Goal: Use online tool/utility: Utilize a website feature to perform a specific function

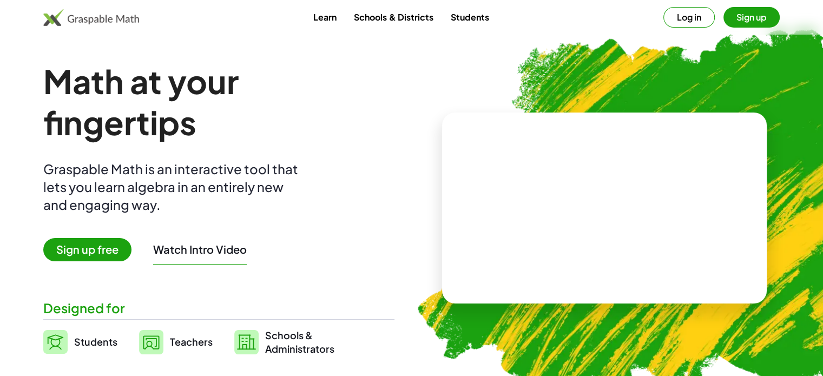
click at [90, 243] on span "Sign up free" at bounding box center [87, 249] width 88 height 23
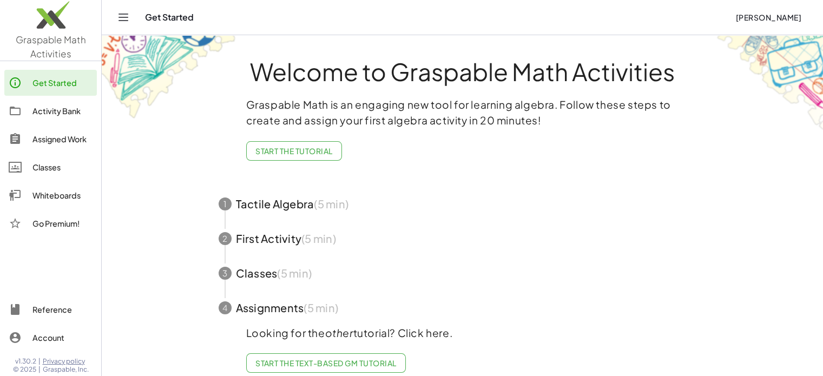
click at [124, 19] on icon "Toggle navigation" at bounding box center [123, 17] width 13 height 13
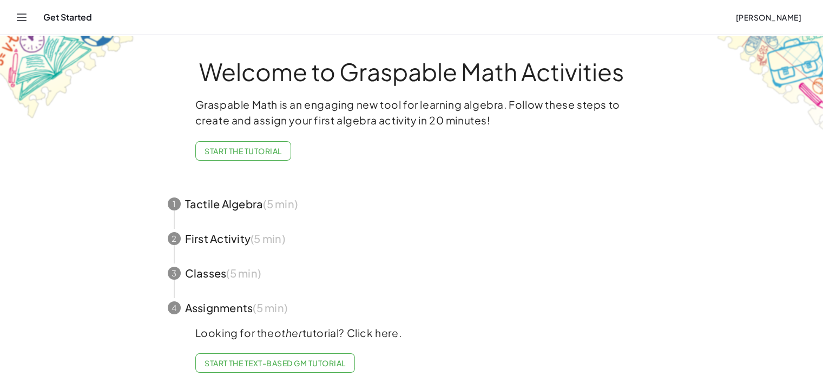
click at [25, 21] on icon "Toggle navigation" at bounding box center [21, 17] width 13 height 13
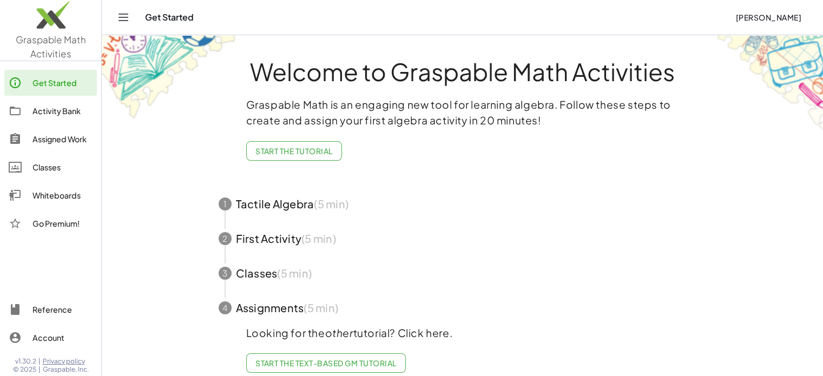
click at [58, 41] on span "Graspable Math Activities" at bounding box center [51, 47] width 70 height 26
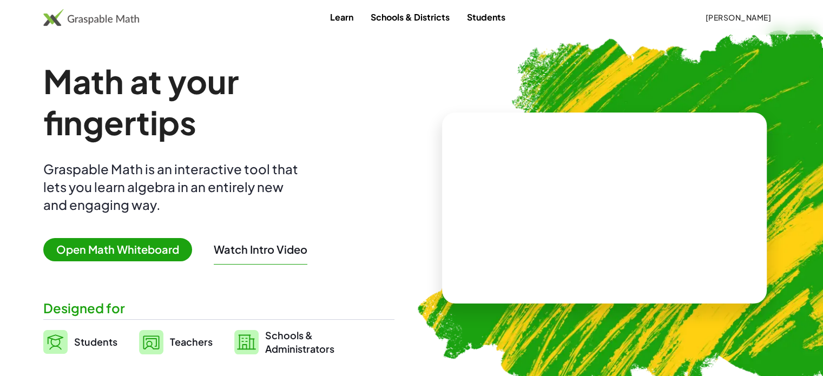
click at [110, 253] on span "Open Math Whiteboard" at bounding box center [117, 249] width 149 height 23
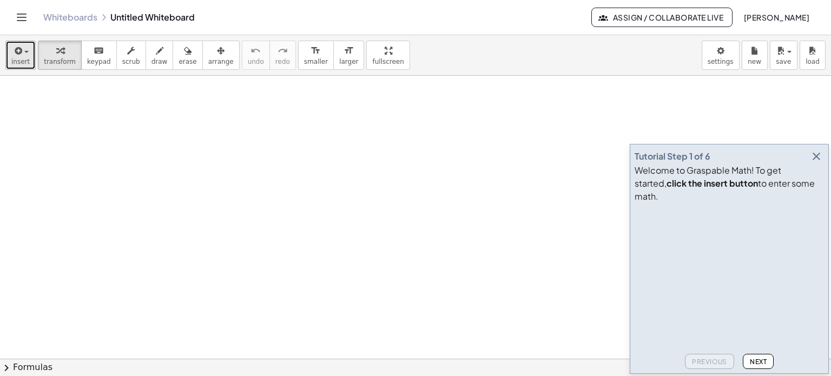
click at [19, 54] on icon "button" at bounding box center [17, 50] width 10 height 13
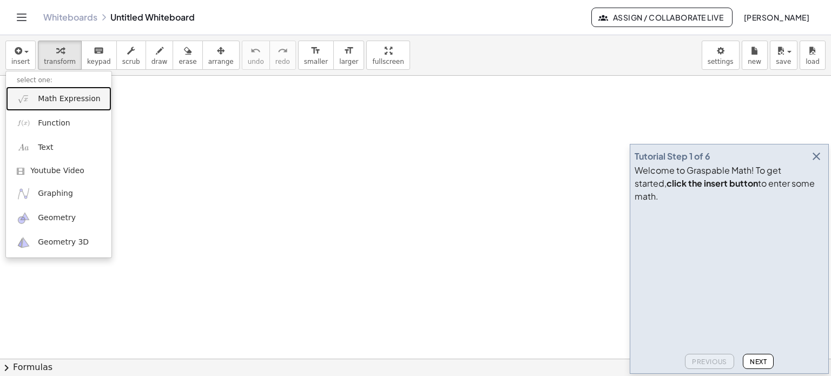
click at [54, 103] on span "Math Expression" at bounding box center [69, 99] width 62 height 11
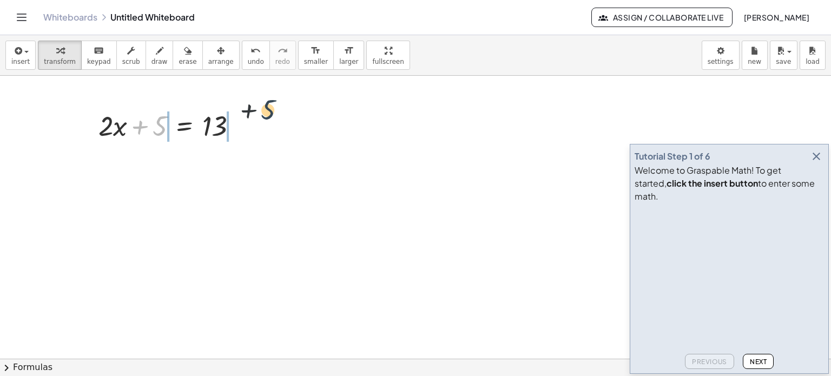
drag, startPoint x: 167, startPoint y: 129, endPoint x: 280, endPoint y: 118, distance: 113.6
click at [280, 118] on div "+ 5 + · 2 · x + 5 = 13" at bounding box center [415, 359] width 831 height 567
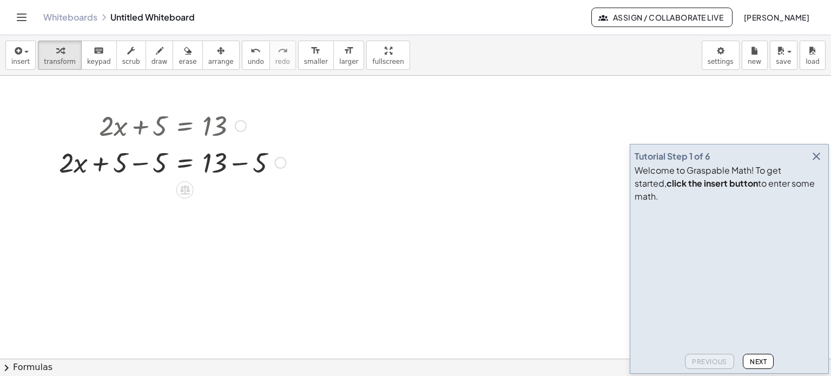
click at [237, 132] on div at bounding box center [172, 125] width 237 height 37
click at [243, 164] on div at bounding box center [172, 161] width 237 height 37
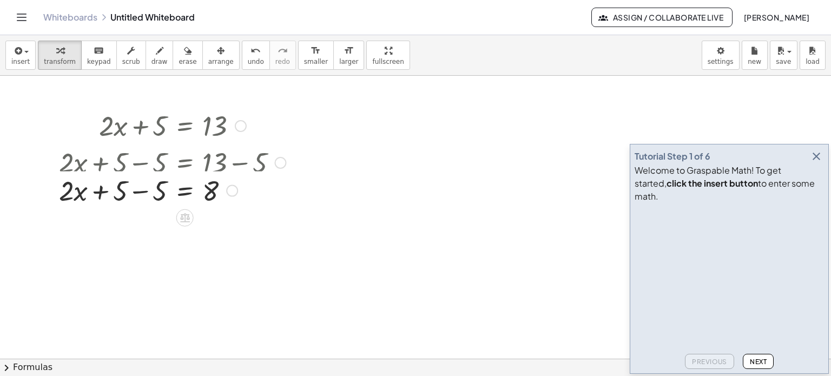
click at [185, 126] on div "+ · 2 · x + 5 = 13 + · 2 · x + 5 − 5 = + 13 − 5 + · 2 · x = + 5 − 5 8" at bounding box center [185, 126] width 0 height 0
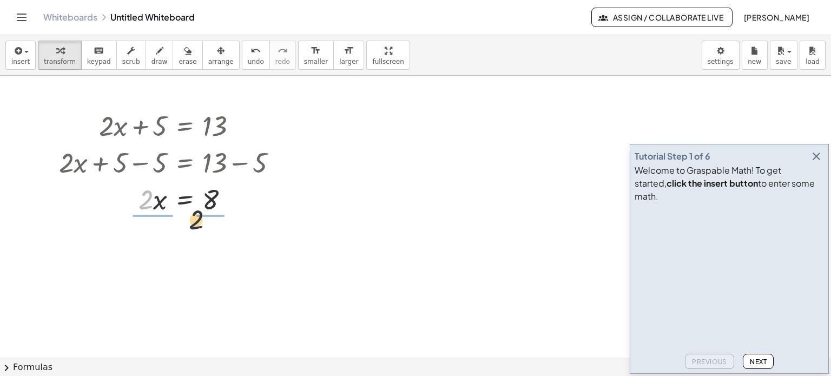
drag, startPoint x: 147, startPoint y: 207, endPoint x: 240, endPoint y: 240, distance: 98.0
click at [240, 240] on div "+ · 2 · x + 5 = 13 + · 2 · x + 5 − 5 = + 13 − 5 + · 2 · x + 5 − 5 = 8 + · 2 · x…" at bounding box center [415, 359] width 831 height 567
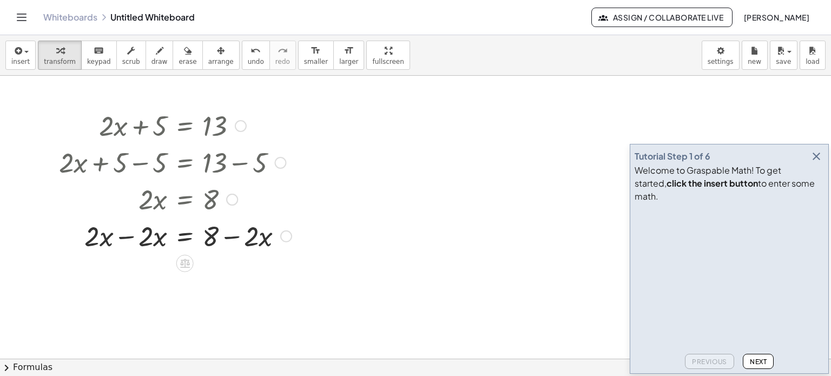
click at [185, 200] on div "· 2 · x = 8" at bounding box center [185, 200] width 0 height 0
click at [234, 235] on div at bounding box center [175, 235] width 243 height 37
click at [226, 205] on div at bounding box center [175, 198] width 243 height 37
click at [228, 196] on div "Go back to this line Copy line as LaTeX Copy derivation as LaTeX" at bounding box center [229, 200] width 12 height 12
click at [255, 183] on span "Go back to this line" at bounding box center [284, 182] width 64 height 9
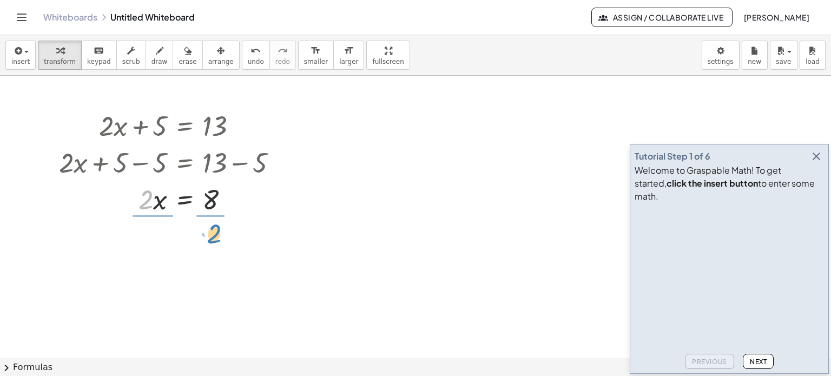
drag, startPoint x: 142, startPoint y: 198, endPoint x: 210, endPoint y: 231, distance: 75.7
click at [149, 242] on div at bounding box center [172, 244] width 237 height 54
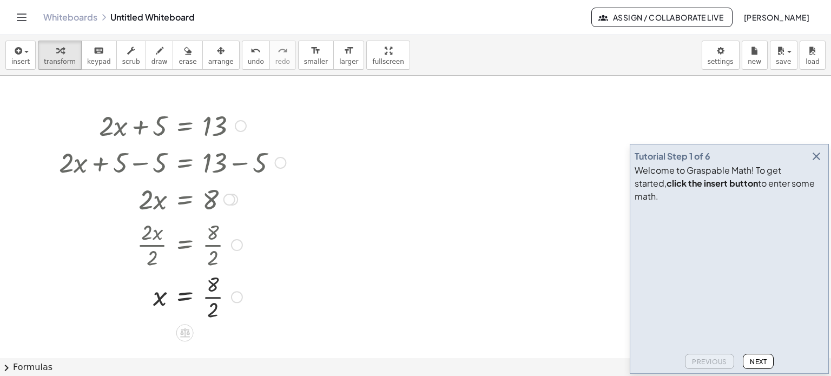
click at [214, 242] on div at bounding box center [164, 244] width 254 height 54
click at [206, 302] on div at bounding box center [172, 298] width 237 height 54
click at [22, 49] on span "button" at bounding box center [23, 52] width 2 height 8
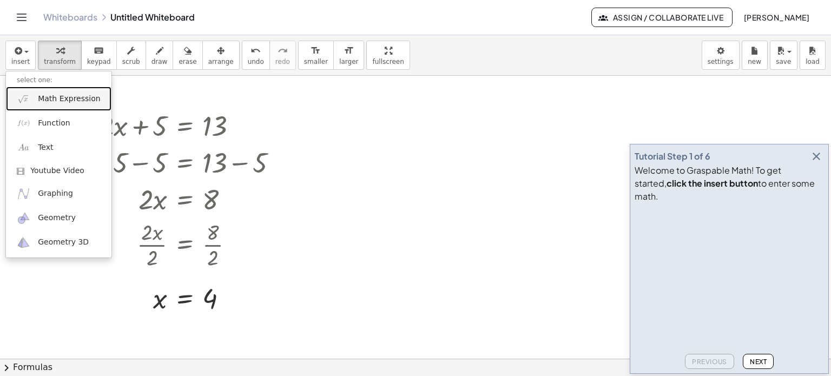
click at [43, 102] on span "Math Expression" at bounding box center [69, 99] width 62 height 11
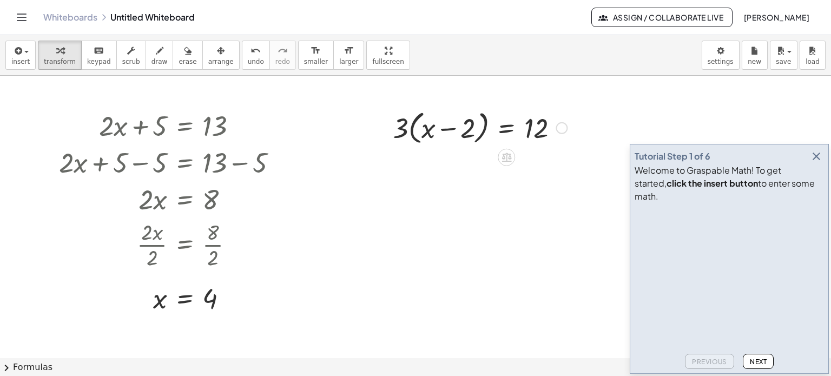
click at [408, 134] on div at bounding box center [479, 127] width 185 height 41
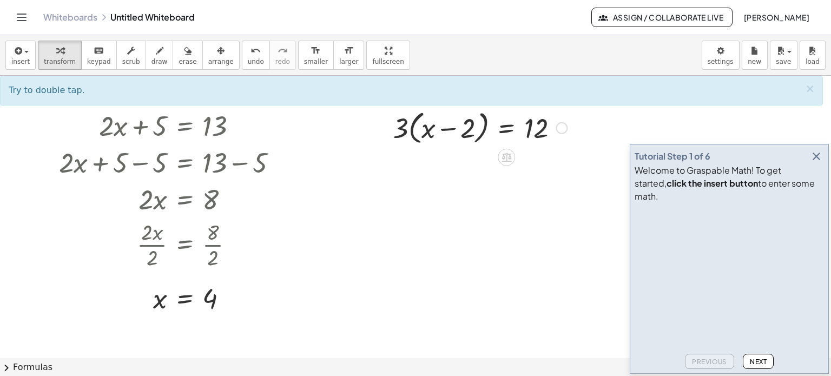
click at [418, 134] on div at bounding box center [479, 127] width 185 height 41
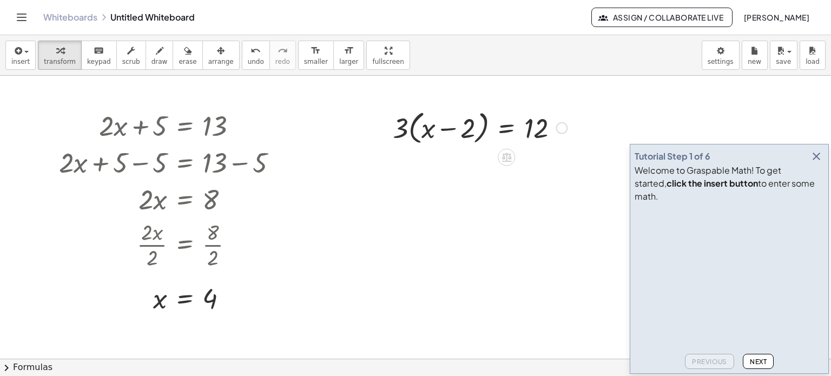
click at [418, 134] on div at bounding box center [479, 127] width 185 height 41
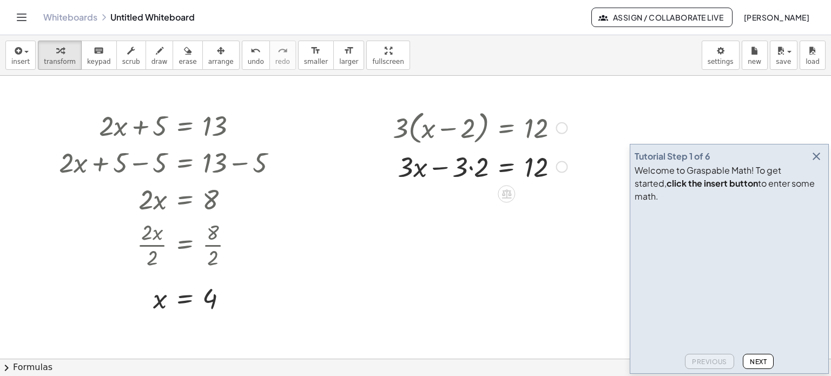
click at [469, 168] on div at bounding box center [479, 165] width 185 height 37
click at [817, 163] on icon "button" at bounding box center [816, 156] width 13 height 13
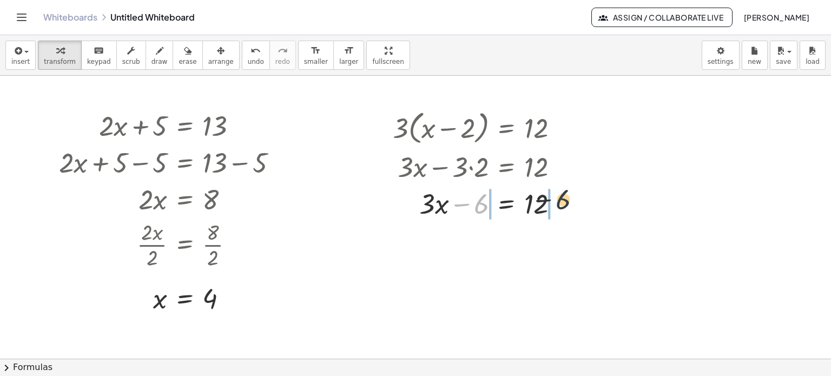
drag, startPoint x: 480, startPoint y: 210, endPoint x: 583, endPoint y: 211, distance: 102.2
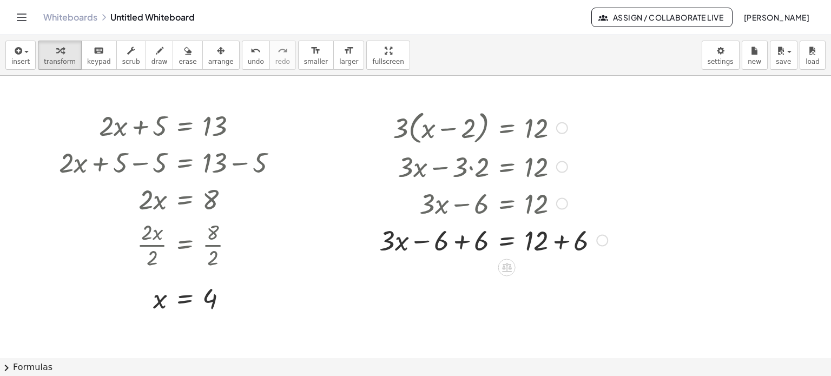
click at [552, 209] on div at bounding box center [493, 202] width 239 height 37
click at [560, 237] on div at bounding box center [493, 239] width 239 height 37
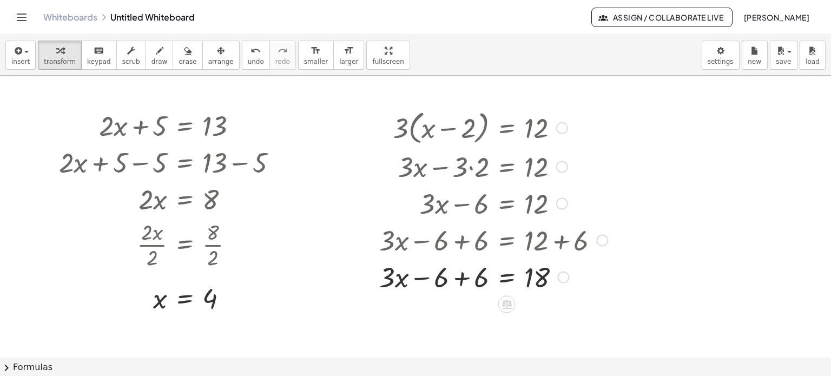
click at [421, 281] on div at bounding box center [493, 275] width 239 height 37
click at [457, 277] on div at bounding box center [493, 275] width 239 height 37
drag, startPoint x: 468, startPoint y: 286, endPoint x: 541, endPoint y: 312, distance: 77.7
click at [541, 312] on div "+ · 2 · x + 5 = 13 + · 2 · x + 5 − 5 = + 13 − 5 + · 2 · x + 5 − 5 = 8 + · 2 · x…" at bounding box center [415, 359] width 831 height 567
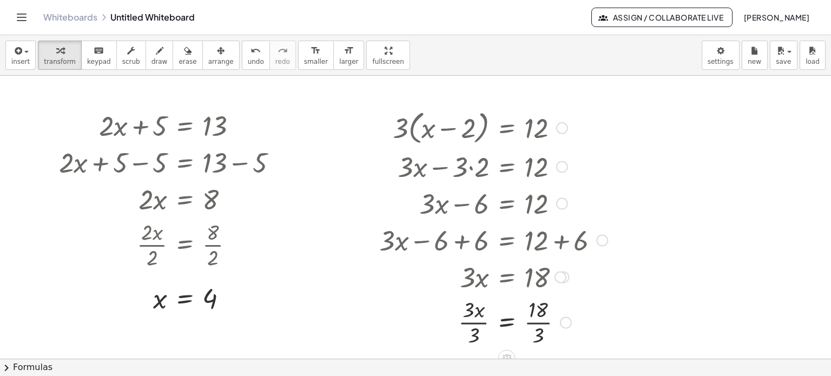
click at [537, 325] on div at bounding box center [493, 321] width 239 height 54
click at [23, 58] on span "insert" at bounding box center [20, 62] width 18 height 8
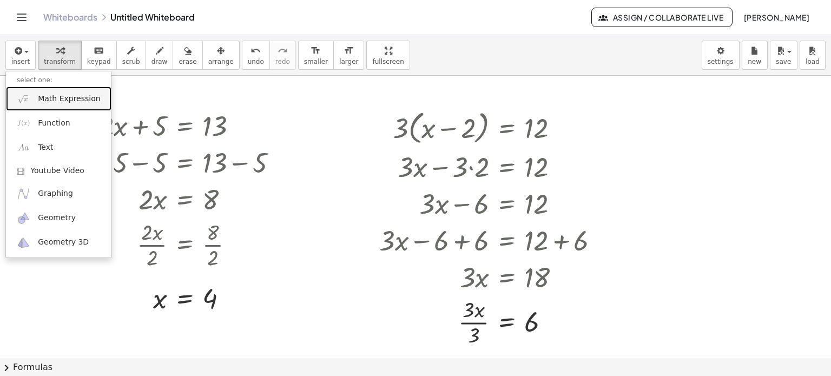
click at [48, 102] on span "Math Expression" at bounding box center [69, 99] width 62 height 11
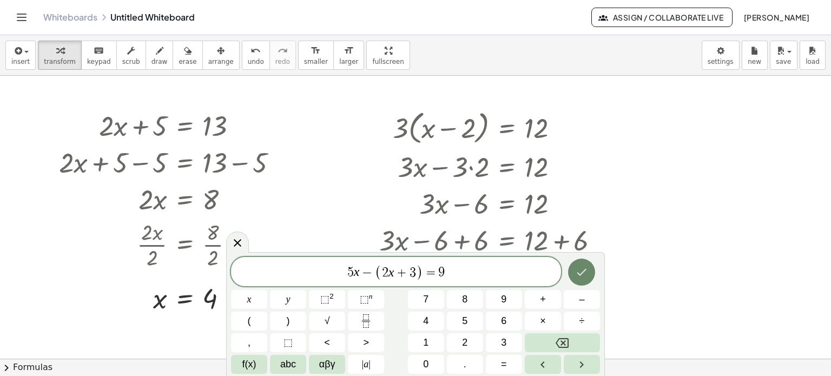
click at [584, 280] on button "Done" at bounding box center [581, 272] width 27 height 27
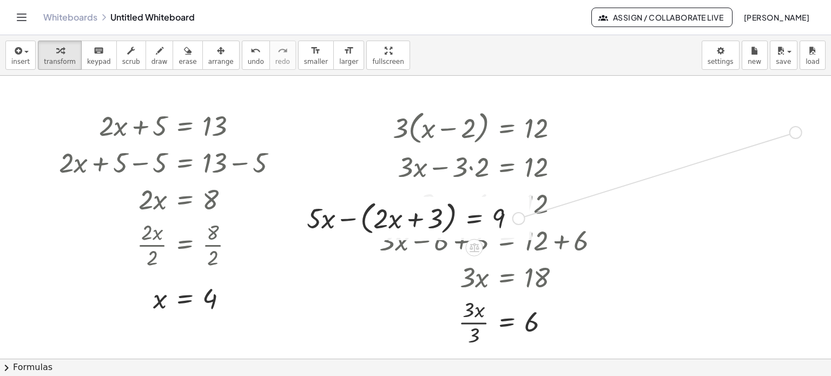
drag, startPoint x: 519, startPoint y: 218, endPoint x: 798, endPoint y: 133, distance: 291.9
click at [798, 133] on div "+ · 2 · x + 5 = 13 + · 2 · x + 5 − 5 = + 13 − 5 + · 2 · x + 5 − 5 = 8 + · 2 · x…" at bounding box center [415, 359] width 831 height 567
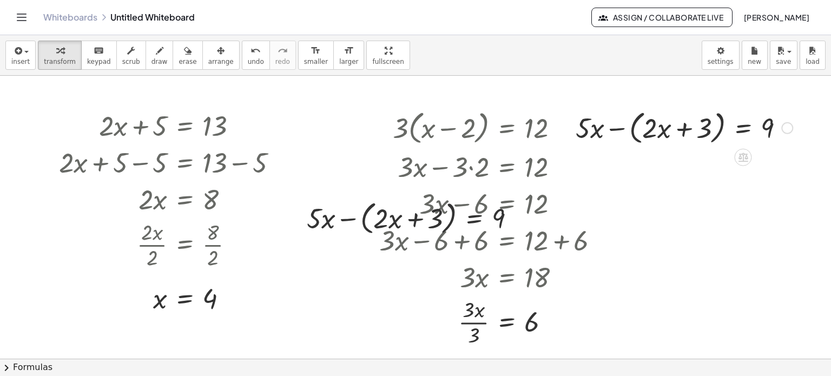
click at [628, 129] on div at bounding box center [684, 127] width 228 height 41
click at [641, 128] on div at bounding box center [697, 127] width 201 height 37
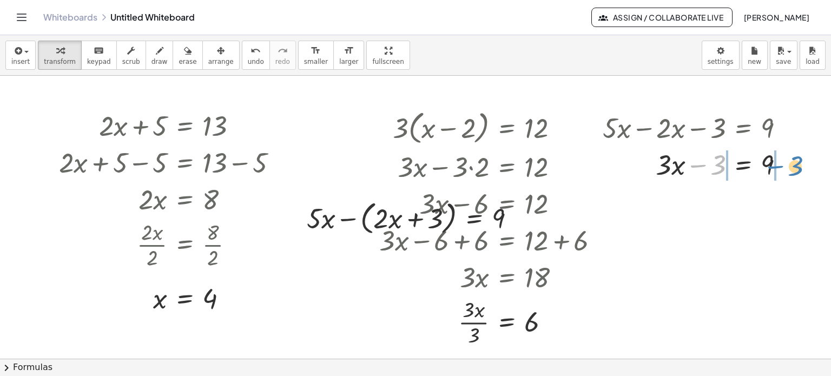
drag, startPoint x: 718, startPoint y: 166, endPoint x: 796, endPoint y: 168, distance: 77.9
click at [796, 168] on div at bounding box center [697, 163] width 201 height 37
click at [696, 164] on div at bounding box center [718, 163] width 242 height 37
click at [786, 164] on div at bounding box center [718, 163] width 242 height 37
drag, startPoint x: 705, startPoint y: 168, endPoint x: 780, endPoint y: 201, distance: 81.9
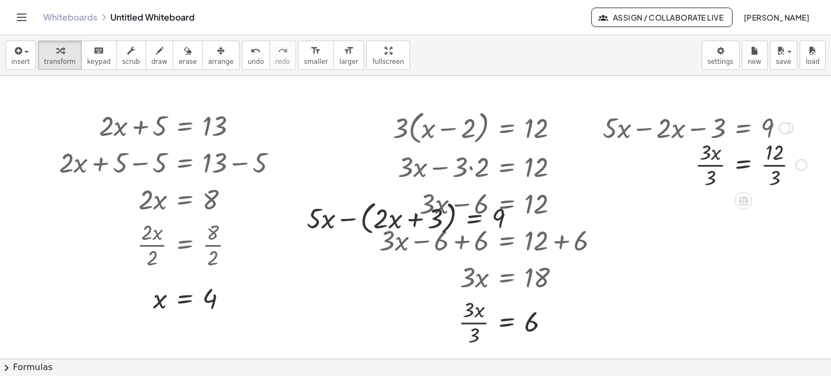
click at [771, 162] on div at bounding box center [704, 164] width 215 height 54
click at [713, 167] on div at bounding box center [698, 164] width 203 height 54
click at [785, 125] on div at bounding box center [784, 128] width 12 height 12
click at [783, 124] on div "Go back to this line Copy line as LaTeX Copy derivation as LaTeX" at bounding box center [784, 128] width 12 height 12
click at [809, 112] on span "Go back to this line" at bounding box center [839, 111] width 64 height 9
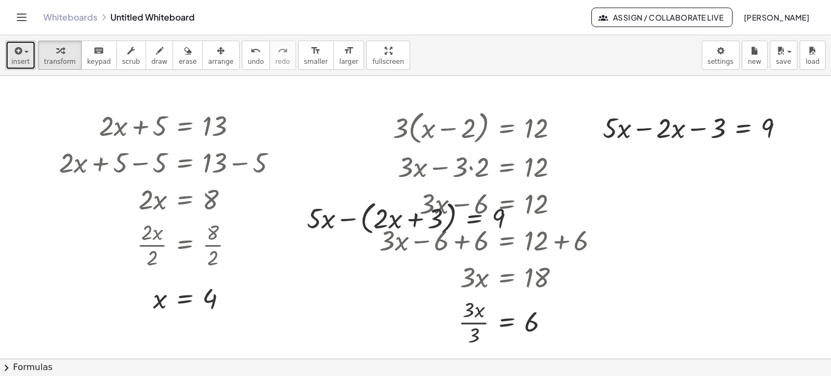
click at [8, 55] on button "insert" at bounding box center [20, 55] width 30 height 29
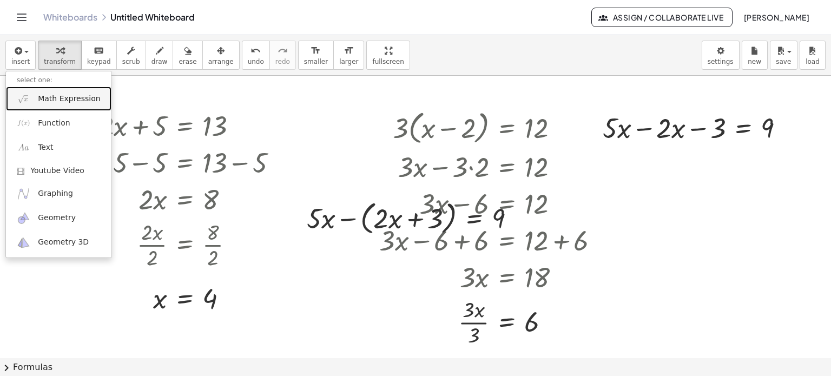
click at [50, 95] on span "Math Expression" at bounding box center [69, 99] width 62 height 11
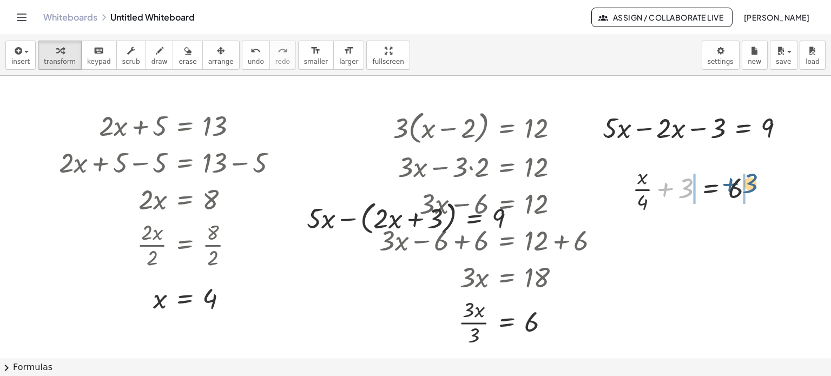
drag, startPoint x: 679, startPoint y: 190, endPoint x: 750, endPoint y: 191, distance: 70.3
click at [750, 191] on div at bounding box center [697, 188] width 141 height 54
click at [751, 193] on div at bounding box center [697, 188] width 222 height 54
click at [669, 190] on div at bounding box center [677, 188] width 182 height 54
drag, startPoint x: 680, startPoint y: 175, endPoint x: 686, endPoint y: 177, distance: 5.8
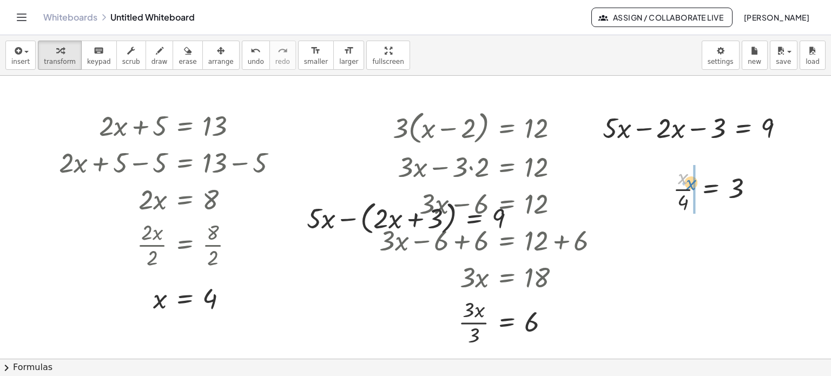
click at [686, 177] on div at bounding box center [717, 188] width 100 height 54
drag, startPoint x: 684, startPoint y: 203, endPoint x: 753, endPoint y: 190, distance: 70.4
click at [753, 190] on div at bounding box center [717, 188] width 100 height 54
click at [748, 239] on div at bounding box center [717, 242] width 143 height 54
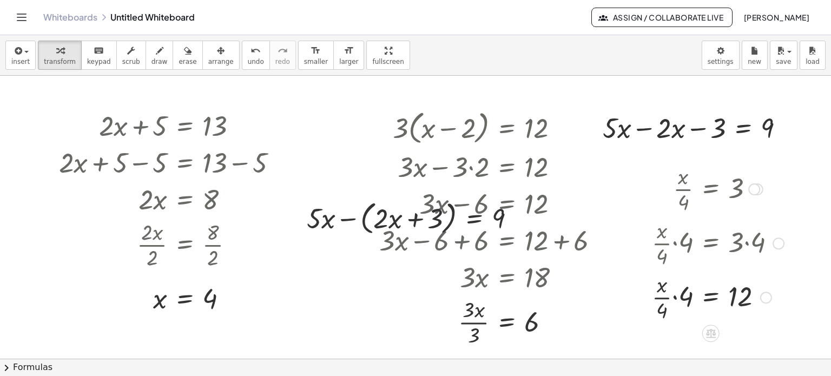
click at [678, 243] on div at bounding box center [717, 242] width 143 height 54
click at [675, 294] on div at bounding box center [717, 296] width 143 height 54
click at [679, 293] on div at bounding box center [717, 296] width 143 height 54
drag, startPoint x: 684, startPoint y: 280, endPoint x: 665, endPoint y: 280, distance: 18.9
click at [665, 280] on div at bounding box center [717, 296] width 143 height 54
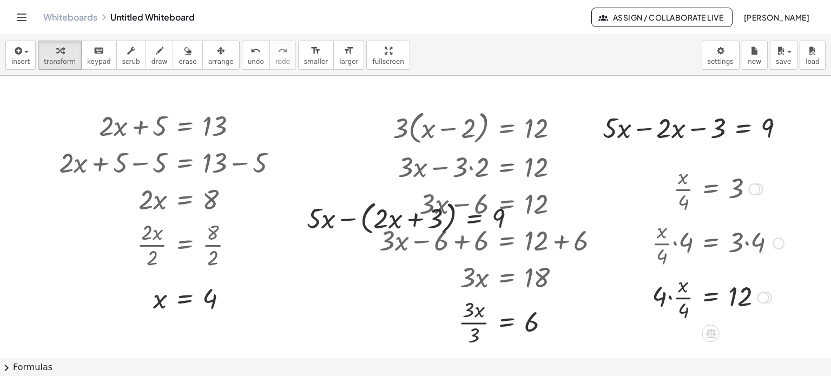
click at [667, 299] on div at bounding box center [717, 296] width 143 height 54
click at [678, 299] on div at bounding box center [717, 296] width 143 height 54
click at [24, 54] on div "button" at bounding box center [20, 50] width 18 height 13
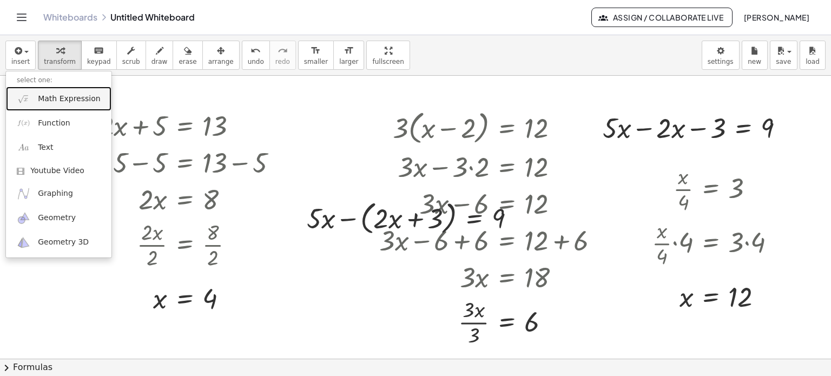
click at [41, 101] on span "Math Expression" at bounding box center [69, 99] width 62 height 11
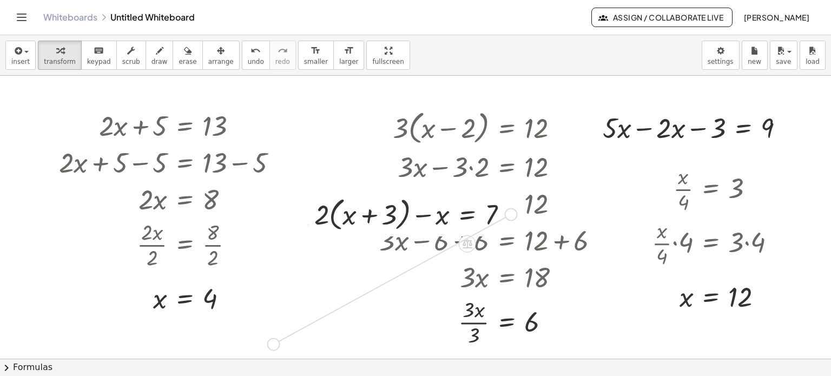
drag, startPoint x: 512, startPoint y: 215, endPoint x: 279, endPoint y: 348, distance: 268.1
click at [279, 348] on div "+ · 2 · x + 5 = 13 + · 2 · x + 5 − 5 = + 13 − 5 + · 2 · x + 5 − 5 = 8 + · 2 · x…" at bounding box center [422, 359] width 844 height 567
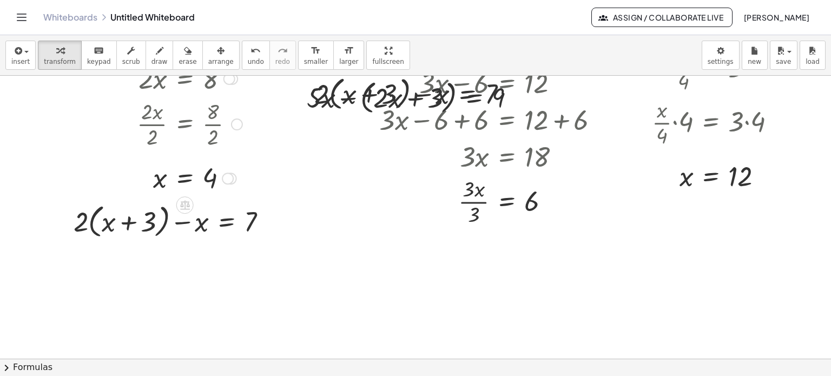
scroll to position [121, 0]
click at [92, 226] on div at bounding box center [174, 220] width 213 height 41
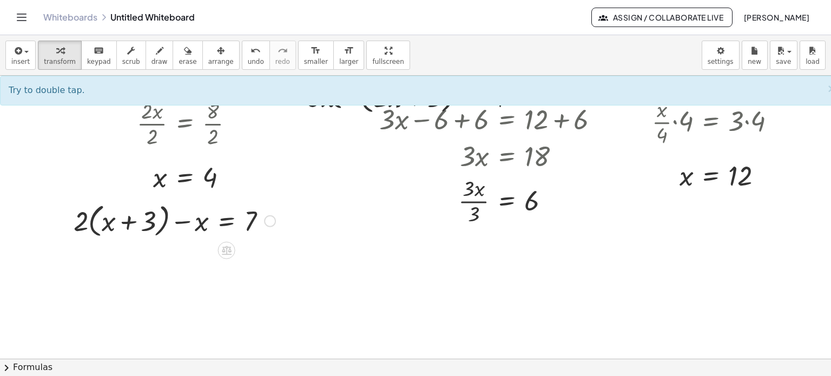
click at [92, 226] on div at bounding box center [174, 220] width 213 height 41
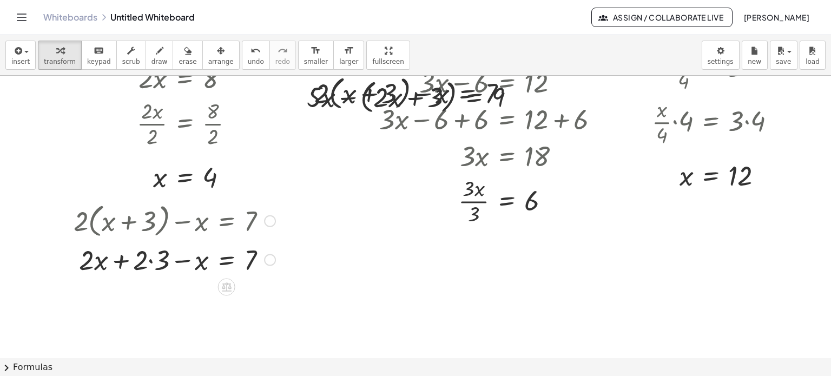
click at [153, 262] on div at bounding box center [174, 258] width 213 height 37
drag, startPoint x: 201, startPoint y: 300, endPoint x: 138, endPoint y: 300, distance: 62.2
click at [138, 300] on div at bounding box center [174, 295] width 213 height 37
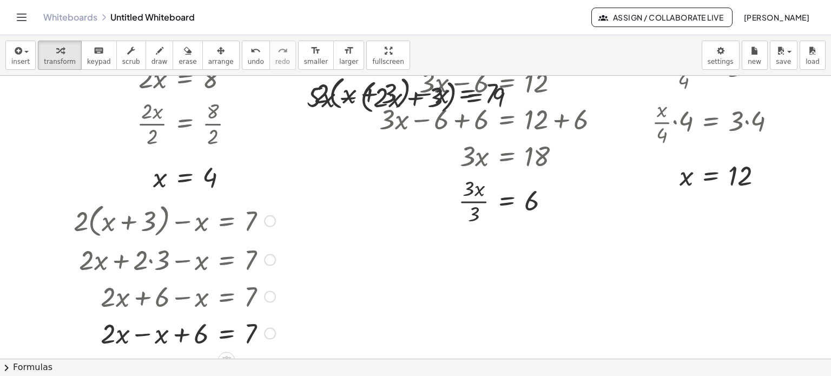
click at [141, 335] on div at bounding box center [174, 332] width 213 height 37
drag, startPoint x: 204, startPoint y: 336, endPoint x: 290, endPoint y: 337, distance: 86.0
click at [264, 334] on div at bounding box center [194, 332] width 253 height 37
click at [180, 333] on div at bounding box center [174, 332] width 213 height 37
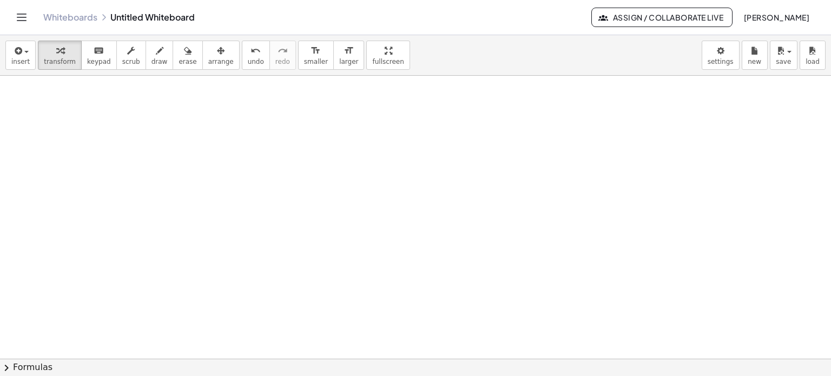
scroll to position [394, 0]
click at [17, 58] on span "insert" at bounding box center [20, 62] width 18 height 8
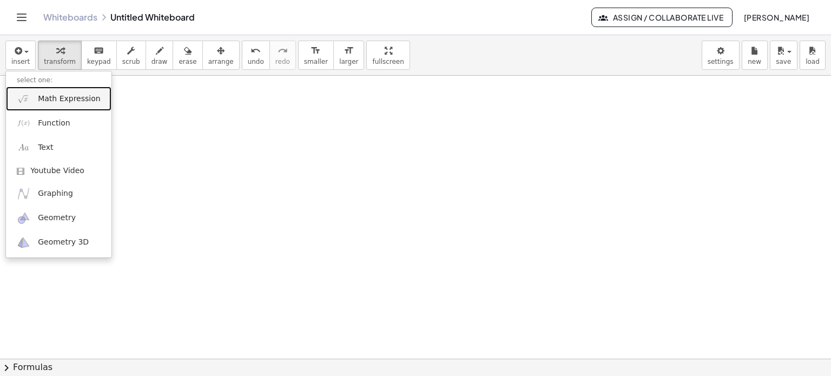
click at [45, 108] on link "Math Expression" at bounding box center [58, 99] width 105 height 24
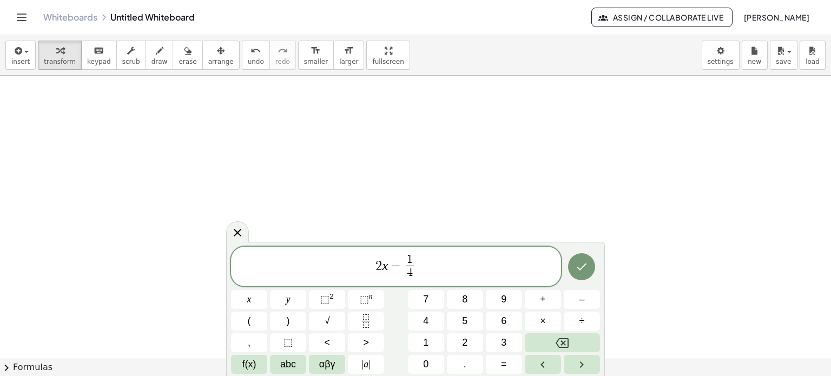
click at [406, 261] on span "1" at bounding box center [410, 260] width 8 height 12
click at [413, 261] on span "1" at bounding box center [415, 260] width 6 height 12
click at [408, 271] on span "−" at bounding box center [406, 273] width 9 height 12
click at [392, 266] on span "2 x − 1 4 ​" at bounding box center [410, 267] width 38 height 27
click at [422, 261] on span "​ 2 x − 1 4 ​" at bounding box center [396, 267] width 330 height 29
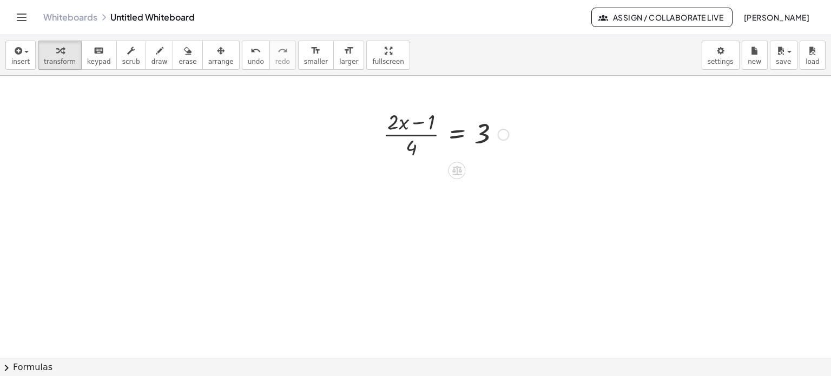
click at [405, 136] on div at bounding box center [446, 134] width 137 height 54
click at [413, 122] on div at bounding box center [446, 134] width 137 height 54
drag, startPoint x: 407, startPoint y: 144, endPoint x: 500, endPoint y: 137, distance: 92.7
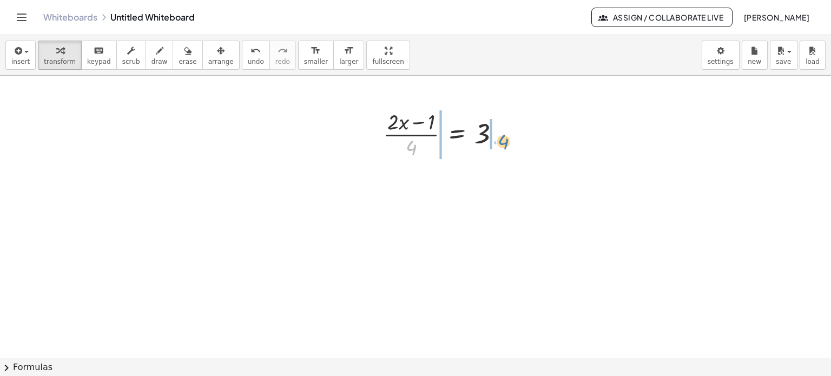
click at [500, 137] on div at bounding box center [446, 134] width 137 height 54
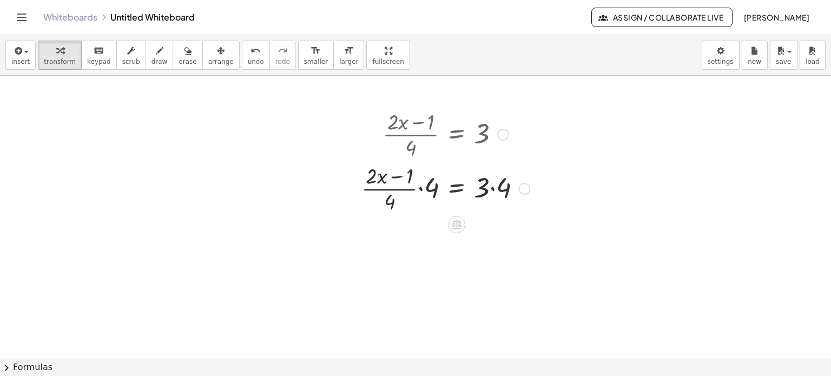
click at [489, 188] on div at bounding box center [445, 188] width 179 height 54
click at [420, 188] on div at bounding box center [445, 188] width 179 height 54
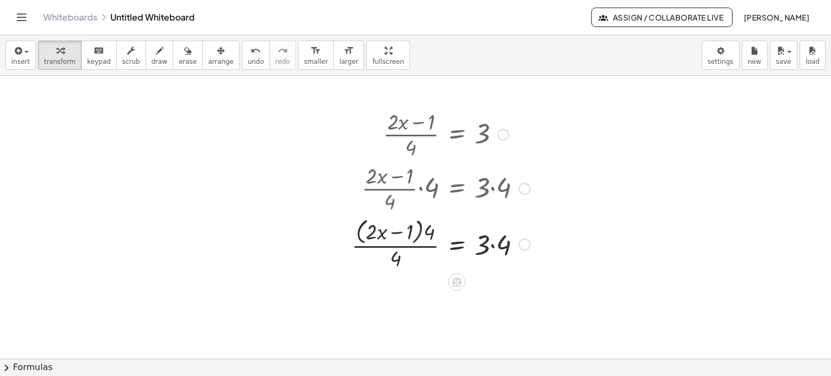
click at [492, 244] on div at bounding box center [440, 243] width 189 height 57
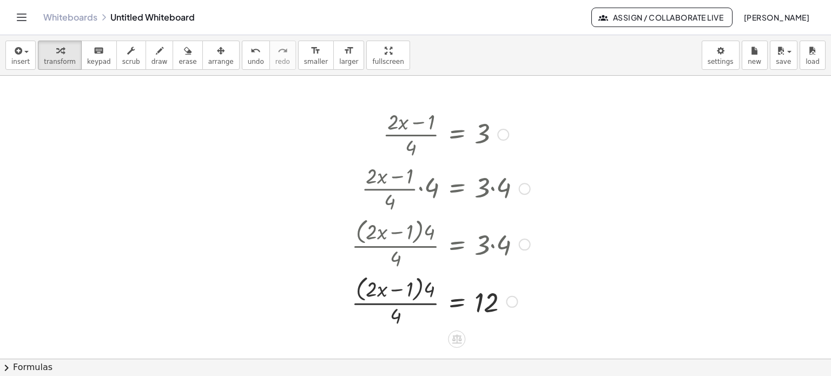
click at [417, 296] on div at bounding box center [440, 300] width 189 height 57
click at [421, 292] on div at bounding box center [440, 300] width 189 height 57
drag, startPoint x: 427, startPoint y: 290, endPoint x: 361, endPoint y: 291, distance: 66.0
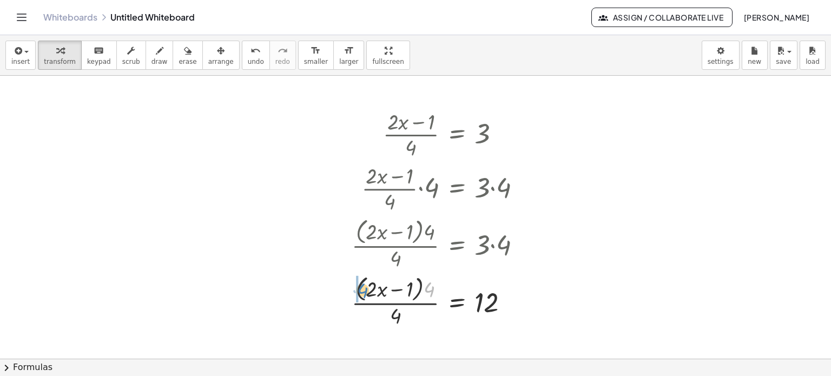
click at [361, 291] on div at bounding box center [440, 300] width 189 height 57
click at [367, 293] on div at bounding box center [440, 300] width 189 height 57
click at [367, 287] on div at bounding box center [441, 301] width 190 height 54
click at [425, 288] on div at bounding box center [440, 301] width 189 height 54
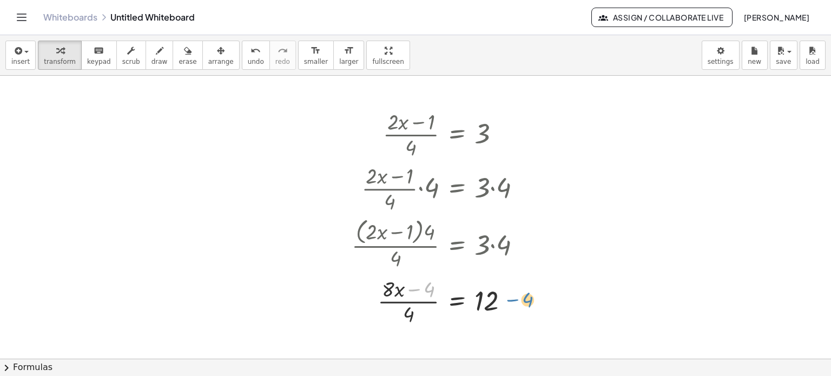
drag, startPoint x: 428, startPoint y: 284, endPoint x: 530, endPoint y: 294, distance: 102.2
click at [530, 294] on div at bounding box center [440, 301] width 189 height 54
drag, startPoint x: 433, startPoint y: 286, endPoint x: 513, endPoint y: 300, distance: 80.6
click at [513, 300] on div at bounding box center [440, 301] width 189 height 54
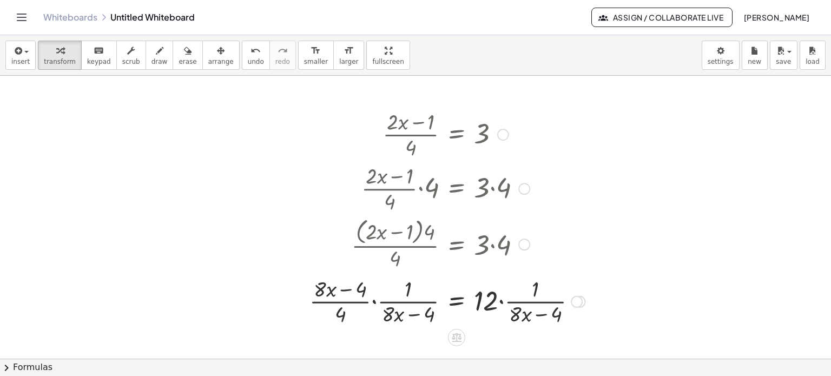
click at [521, 300] on div at bounding box center [447, 301] width 287 height 54
click at [500, 305] on div at bounding box center [447, 301] width 287 height 54
click at [373, 300] on div at bounding box center [432, 301] width 256 height 54
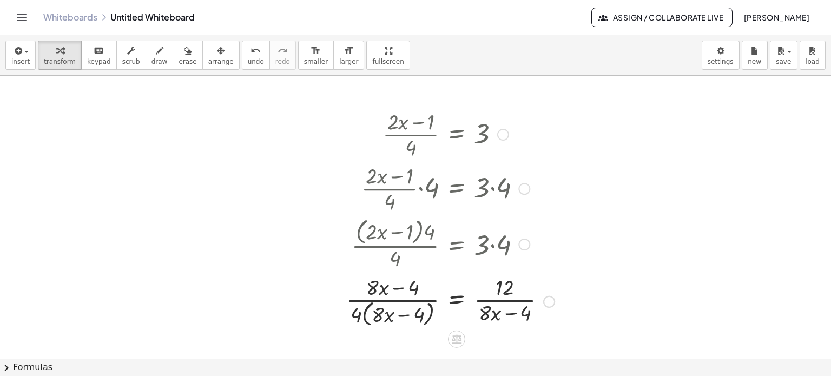
click at [364, 310] on div at bounding box center [450, 300] width 219 height 57
click at [365, 314] on div at bounding box center [450, 301] width 220 height 54
click at [423, 313] on div at bounding box center [453, 301] width 214 height 54
click at [405, 292] on div at bounding box center [453, 301] width 214 height 54
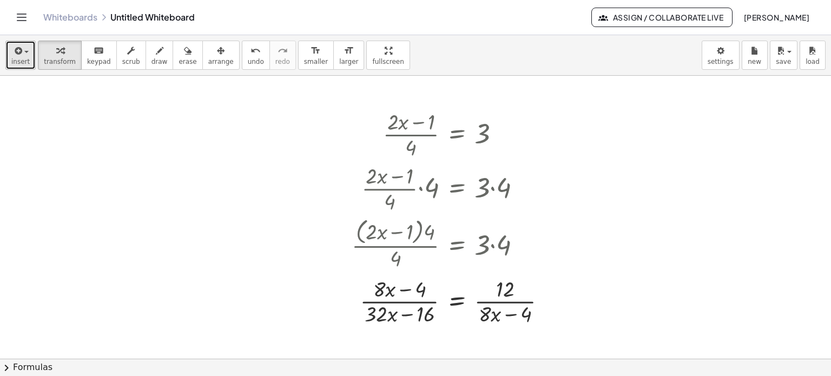
click at [23, 64] on span "insert" at bounding box center [20, 62] width 18 height 8
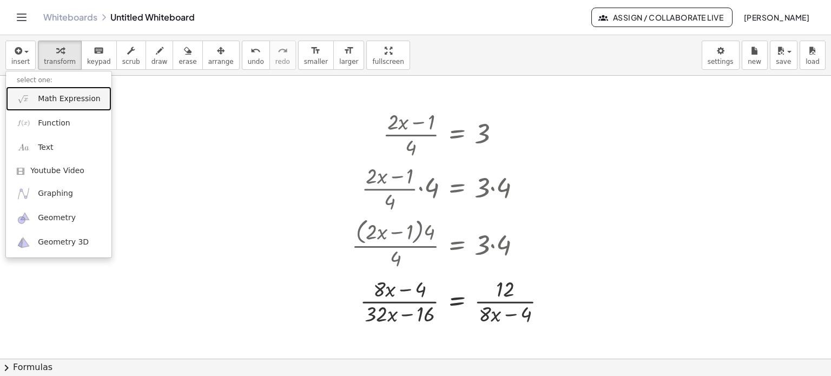
click at [39, 101] on span "Math Expression" at bounding box center [69, 99] width 62 height 11
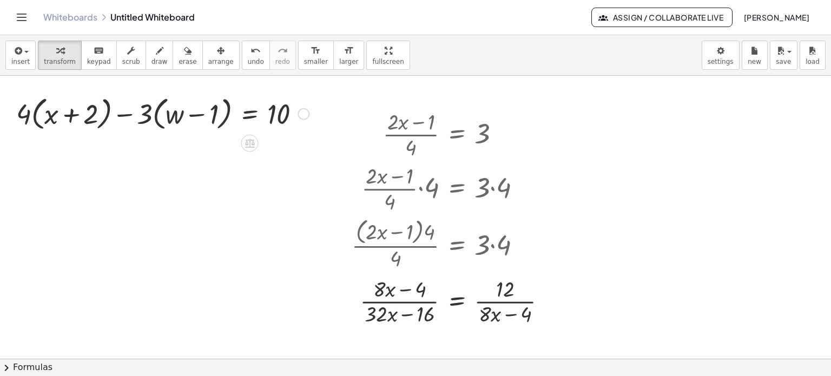
click at [34, 117] on div at bounding box center [162, 112] width 303 height 41
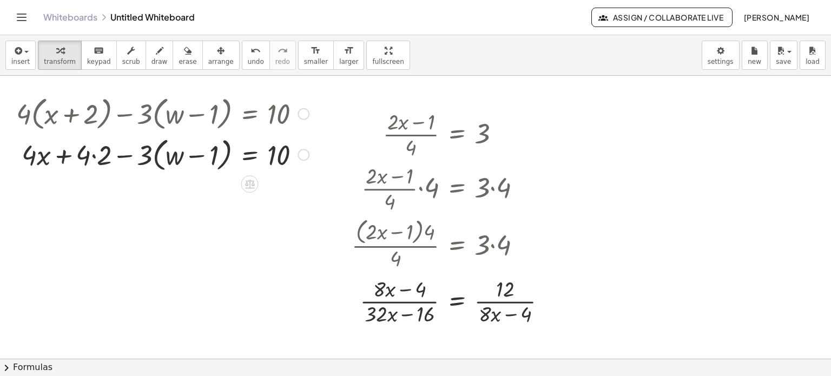
click at [153, 162] on div at bounding box center [162, 153] width 303 height 41
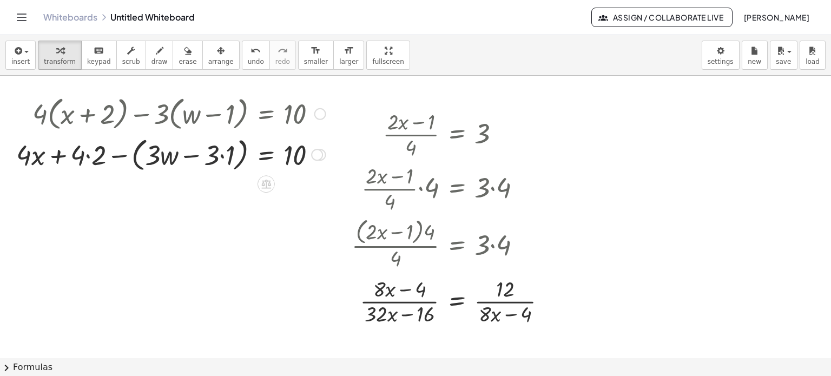
click at [219, 156] on div at bounding box center [171, 153] width 320 height 41
click at [170, 155] on div at bounding box center [171, 153] width 320 height 41
click at [192, 99] on div at bounding box center [171, 112] width 320 height 41
click at [189, 112] on div at bounding box center [171, 112] width 320 height 41
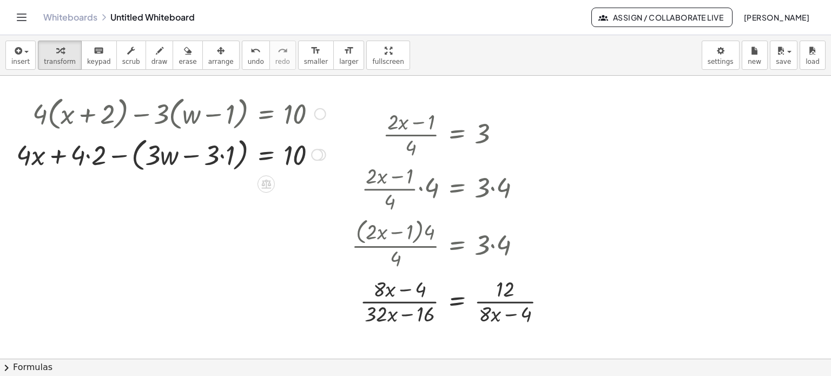
click at [189, 112] on div at bounding box center [171, 112] width 320 height 41
click at [171, 118] on div at bounding box center [171, 112] width 320 height 41
click at [20, 58] on span "insert" at bounding box center [20, 62] width 18 height 8
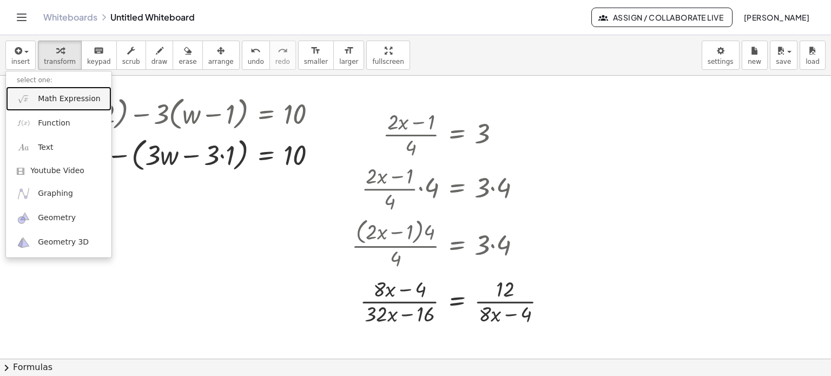
click at [65, 104] on link "Math Expression" at bounding box center [58, 99] width 105 height 24
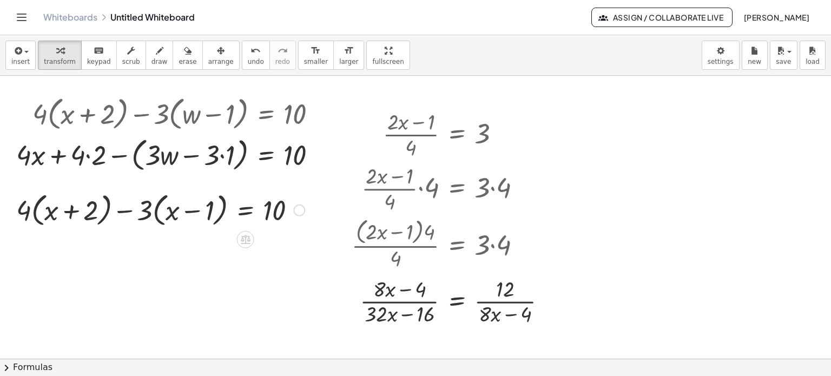
click at [33, 218] on div at bounding box center [160, 209] width 299 height 41
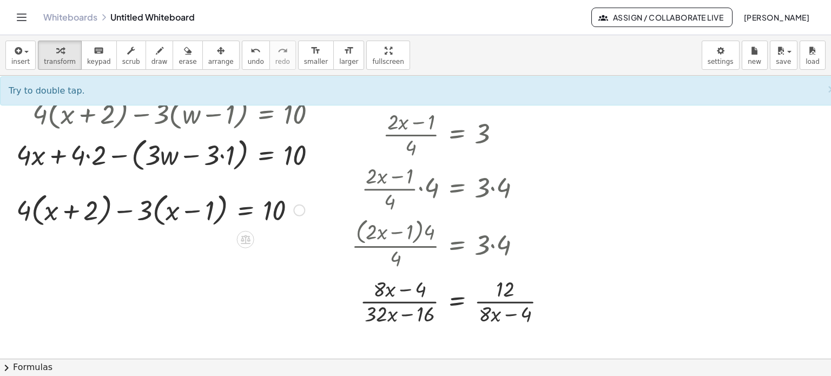
click at [33, 216] on div at bounding box center [160, 209] width 299 height 41
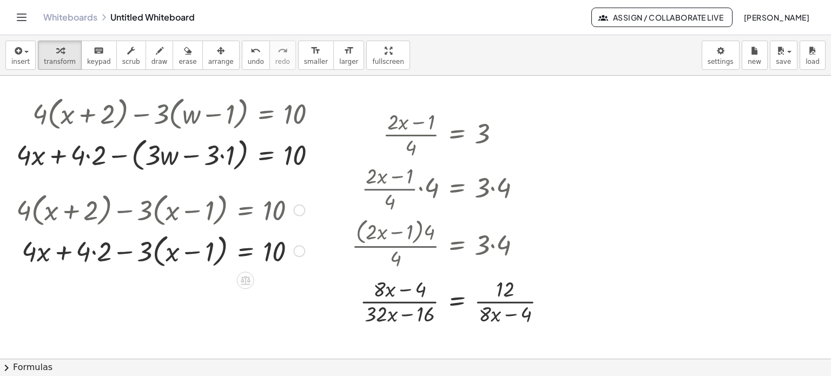
click at [153, 255] on div at bounding box center [160, 249] width 299 height 41
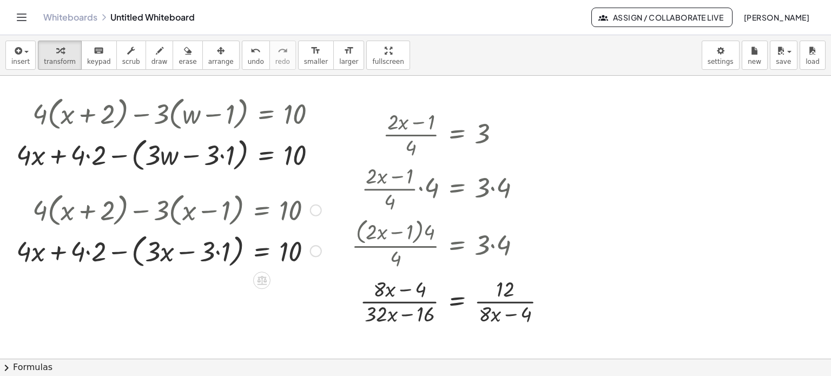
click at [88, 253] on div at bounding box center [169, 249] width 316 height 41
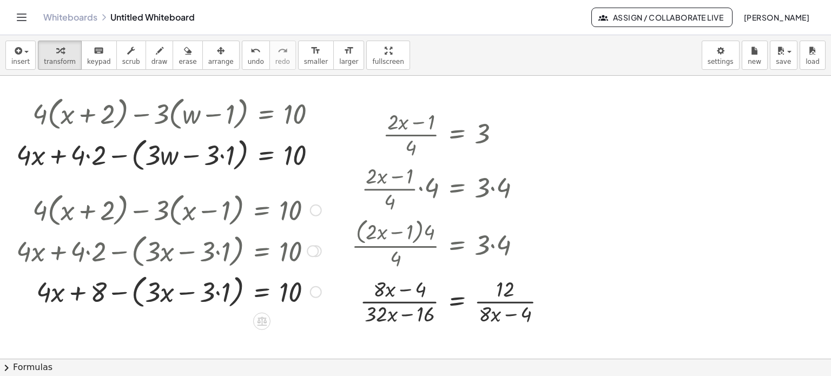
click at [222, 293] on div at bounding box center [169, 290] width 316 height 41
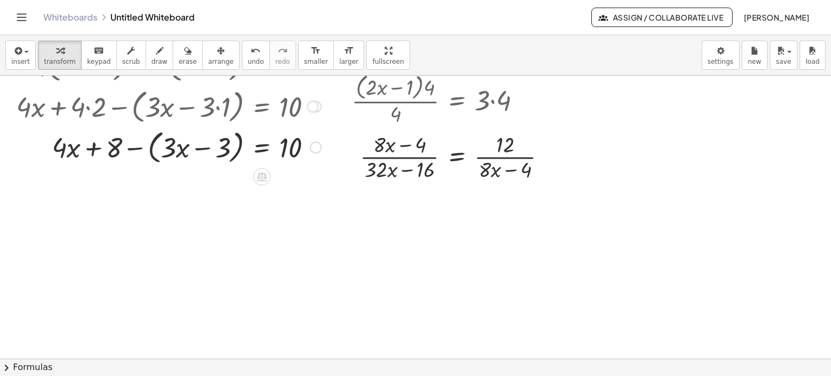
scroll to position [539, 0]
drag, startPoint x: 219, startPoint y: 153, endPoint x: 344, endPoint y: 154, distance: 125.5
drag, startPoint x: 112, startPoint y: 149, endPoint x: 330, endPoint y: 144, distance: 218.0
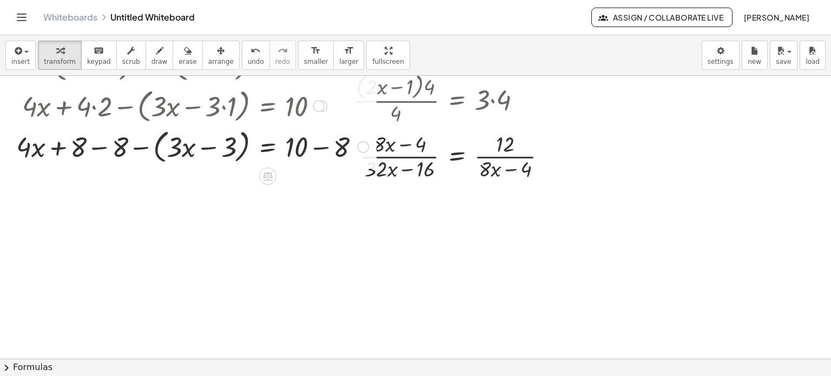
click at [319, 151] on div at bounding box center [192, 145] width 363 height 41
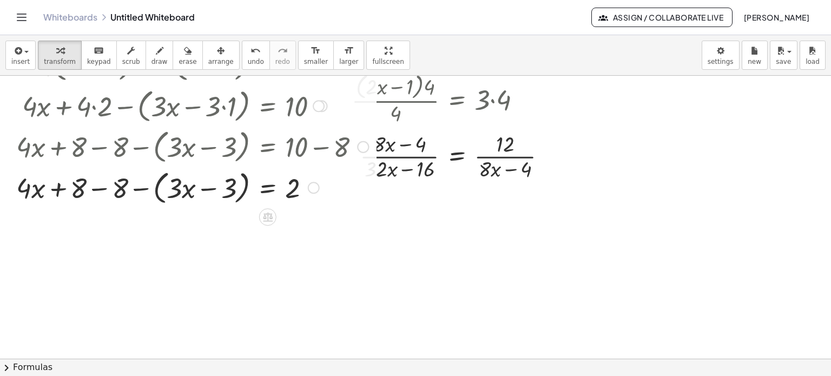
click at [101, 189] on div at bounding box center [192, 186] width 363 height 41
click at [154, 188] on div at bounding box center [192, 186] width 363 height 41
click at [154, 188] on div at bounding box center [192, 186] width 363 height 37
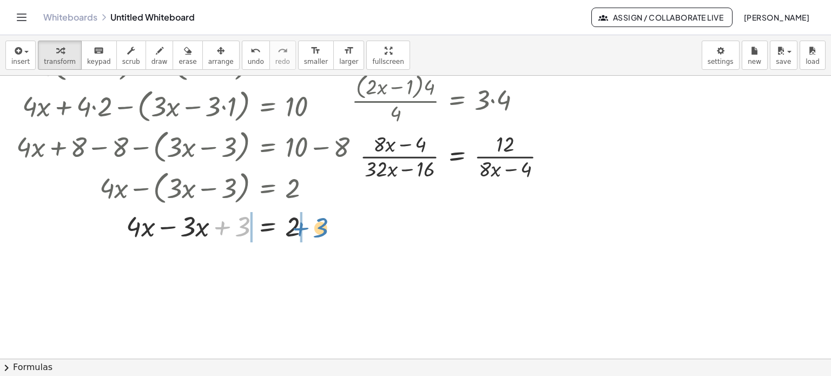
drag, startPoint x: 235, startPoint y: 227, endPoint x: 316, endPoint y: 229, distance: 81.7
click at [316, 229] on div at bounding box center [192, 225] width 363 height 37
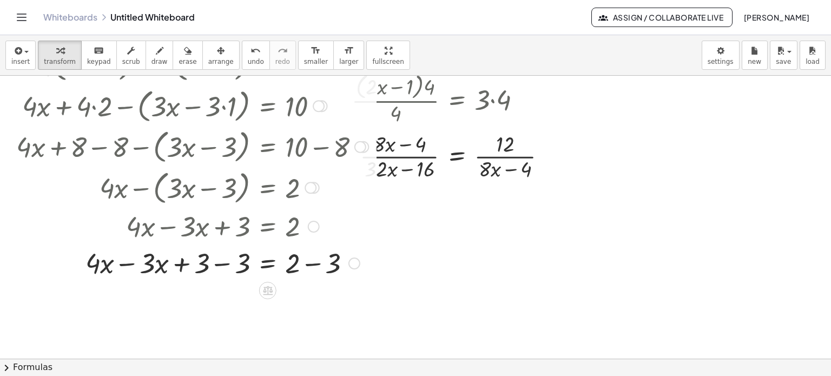
click at [222, 264] on div at bounding box center [192, 262] width 363 height 37
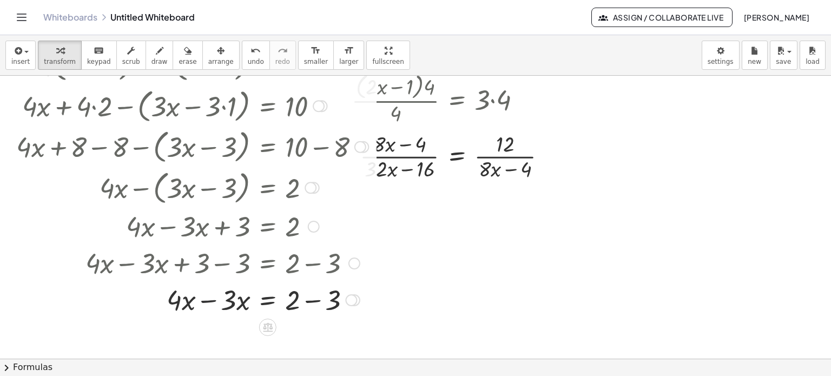
click at [206, 305] on div at bounding box center [192, 299] width 363 height 37
click at [309, 301] on div at bounding box center [192, 299] width 363 height 37
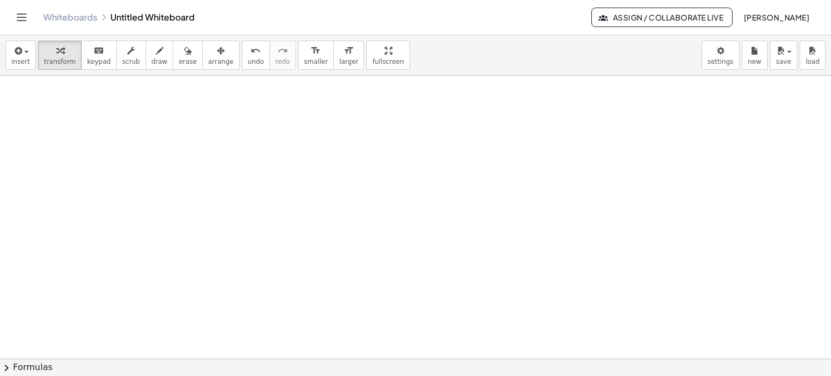
scroll to position [876, 0]
click at [22, 49] on span "button" at bounding box center [23, 52] width 2 height 8
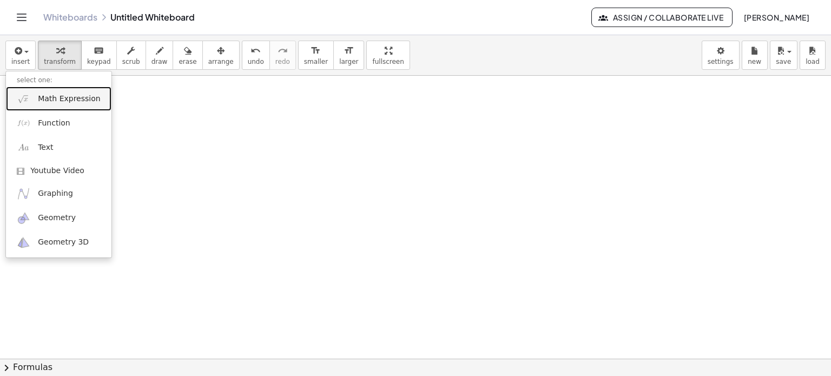
click at [49, 101] on span "Math Expression" at bounding box center [69, 99] width 62 height 11
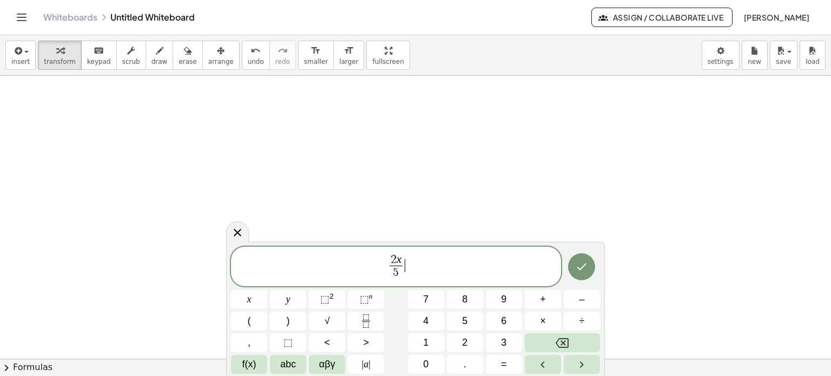
click at [411, 264] on span "2 x 5 ​ ​" at bounding box center [396, 267] width 330 height 29
click at [425, 261] on span "2 x 5 ​ + X 3 ​ ​" at bounding box center [396, 267] width 330 height 29
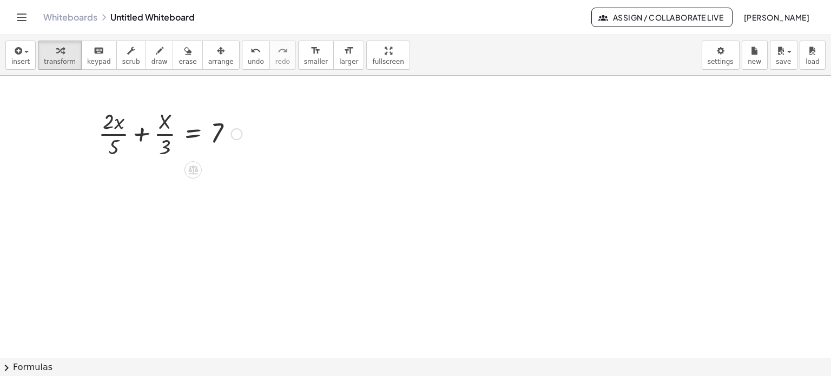
click at [139, 137] on div at bounding box center [170, 133] width 154 height 54
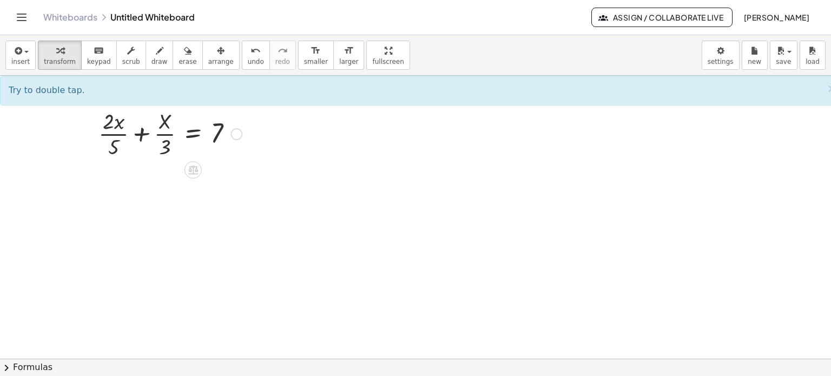
click at [141, 136] on div at bounding box center [170, 133] width 154 height 54
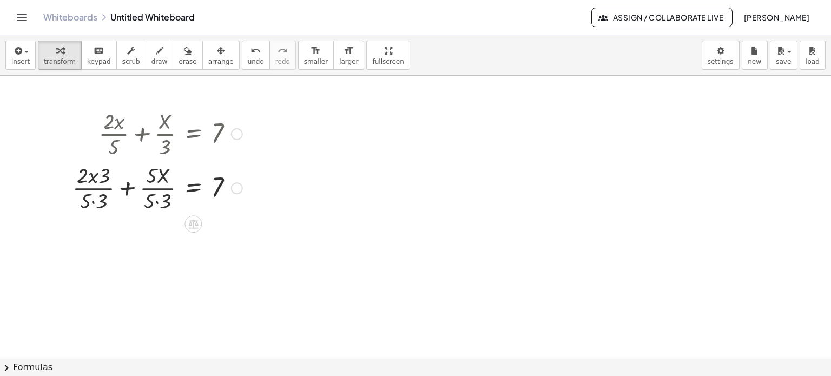
click at [94, 201] on div at bounding box center [157, 187] width 181 height 54
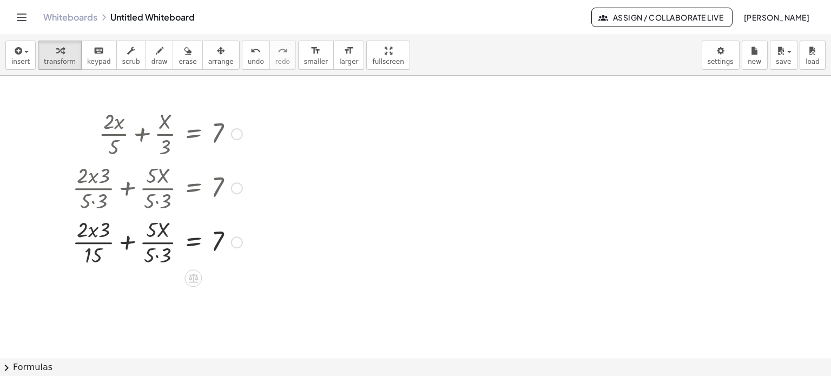
click at [157, 254] on div at bounding box center [157, 241] width 181 height 54
click at [100, 244] on div at bounding box center [157, 241] width 181 height 54
click at [164, 255] on div at bounding box center [157, 241] width 181 height 54
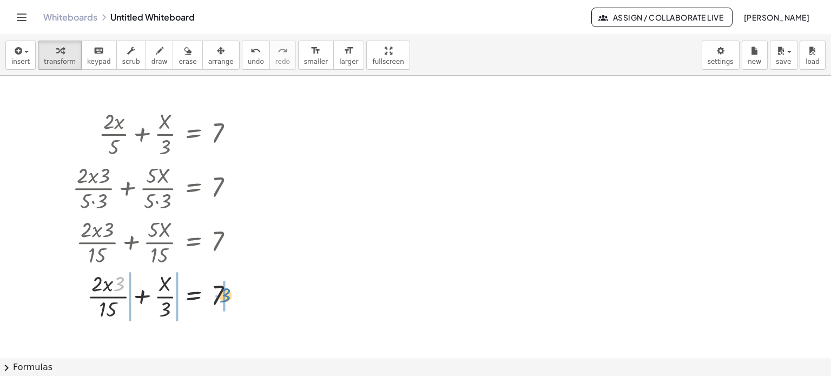
drag, startPoint x: 119, startPoint y: 284, endPoint x: 225, endPoint y: 295, distance: 106.6
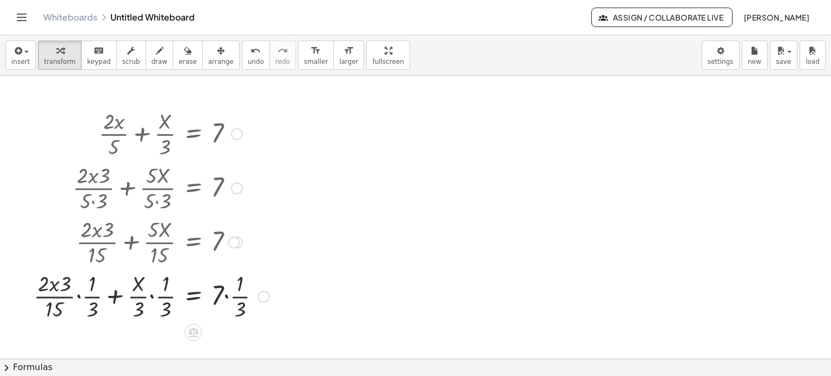
click at [226, 300] on div at bounding box center [151, 295] width 246 height 54
click at [155, 296] on div at bounding box center [141, 295] width 227 height 54
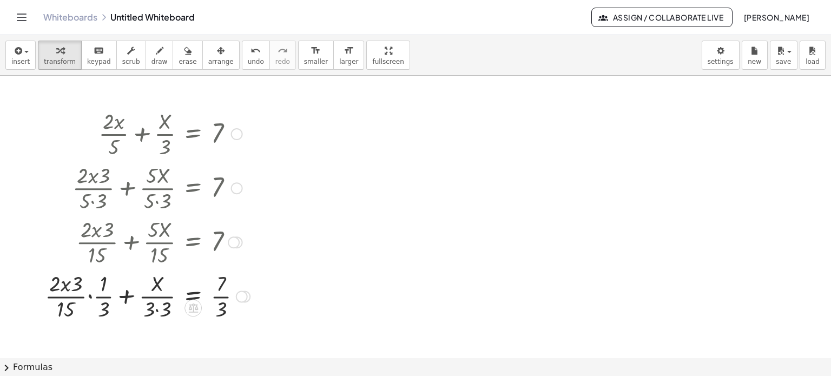
click at [158, 309] on div at bounding box center [147, 295] width 216 height 54
click at [105, 299] on div at bounding box center [155, 295] width 201 height 54
click at [108, 310] on div at bounding box center [161, 295] width 188 height 54
click at [110, 308] on div at bounding box center [161, 295] width 188 height 54
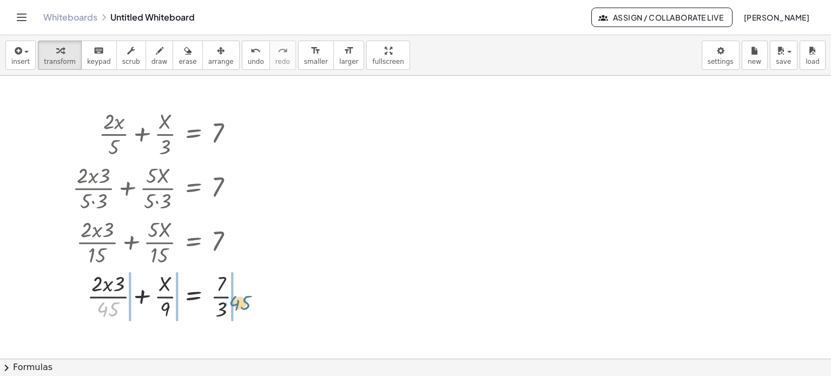
drag, startPoint x: 104, startPoint y: 305, endPoint x: 237, endPoint y: 299, distance: 132.7
click at [237, 299] on div at bounding box center [161, 295] width 188 height 54
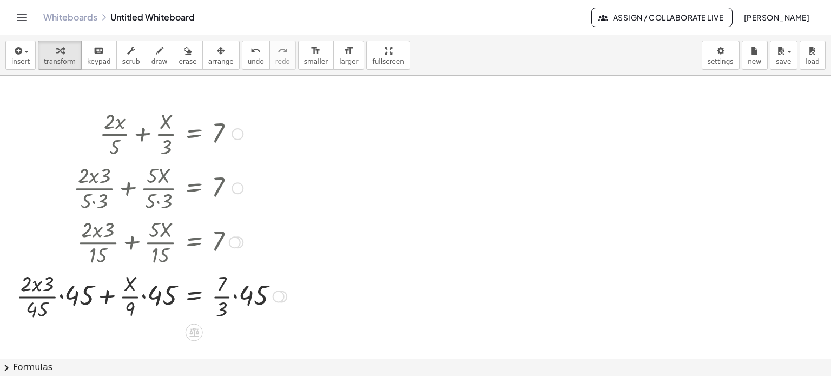
click at [237, 298] on div at bounding box center [151, 295] width 281 height 54
click at [225, 281] on div at bounding box center [146, 295] width 270 height 54
click at [229, 286] on div at bounding box center [146, 295] width 270 height 54
click at [229, 295] on div at bounding box center [142, 295] width 263 height 54
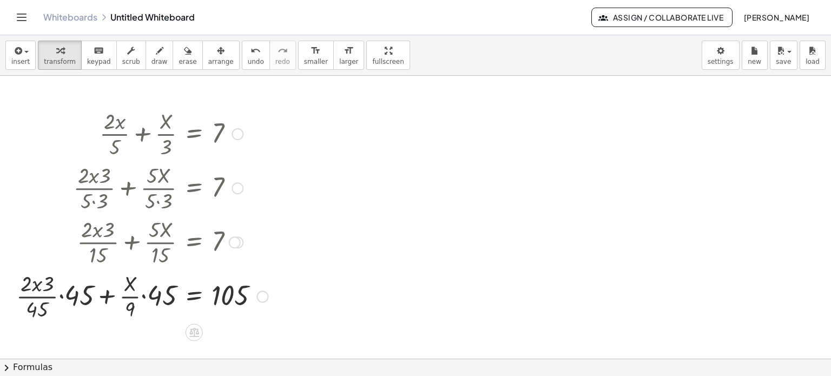
click at [145, 298] on div at bounding box center [142, 295] width 262 height 54
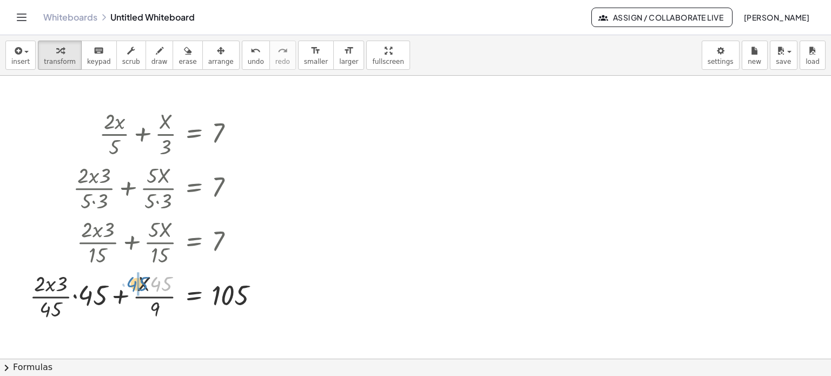
drag, startPoint x: 162, startPoint y: 287, endPoint x: 140, endPoint y: 287, distance: 22.7
click at [140, 287] on div at bounding box center [148, 295] width 249 height 54
click at [74, 297] on div at bounding box center [148, 295] width 249 height 54
click at [78, 283] on div at bounding box center [154, 295] width 240 height 54
click at [64, 286] on div at bounding box center [158, 295] width 231 height 54
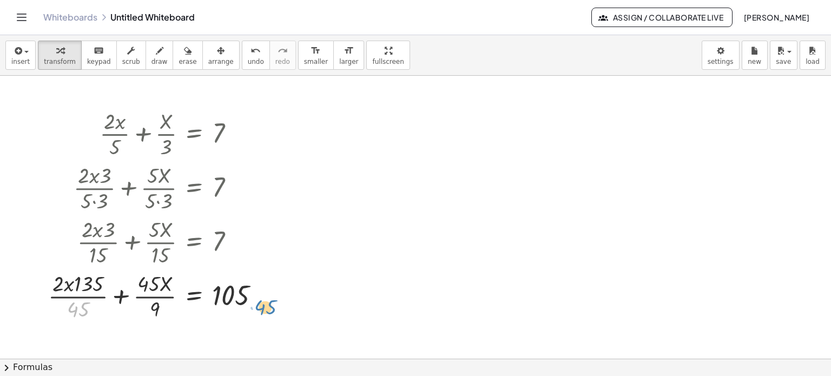
drag, startPoint x: 74, startPoint y: 314, endPoint x: 262, endPoint y: 311, distance: 188.2
click at [262, 311] on div at bounding box center [158, 295] width 231 height 54
click at [14, 64] on span "insert" at bounding box center [20, 62] width 18 height 8
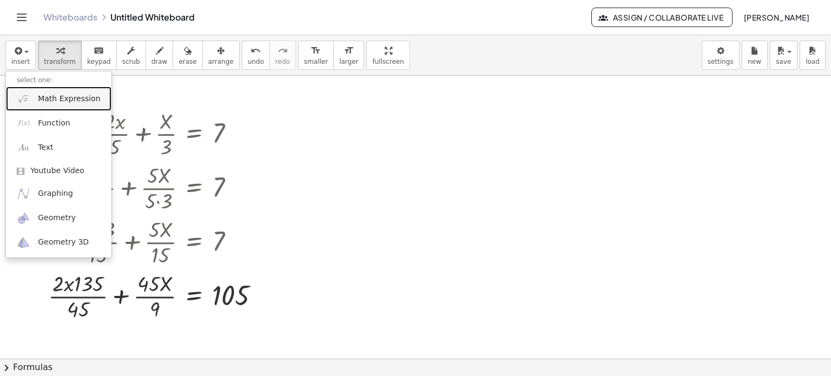
click at [57, 104] on link "Math Expression" at bounding box center [58, 99] width 105 height 24
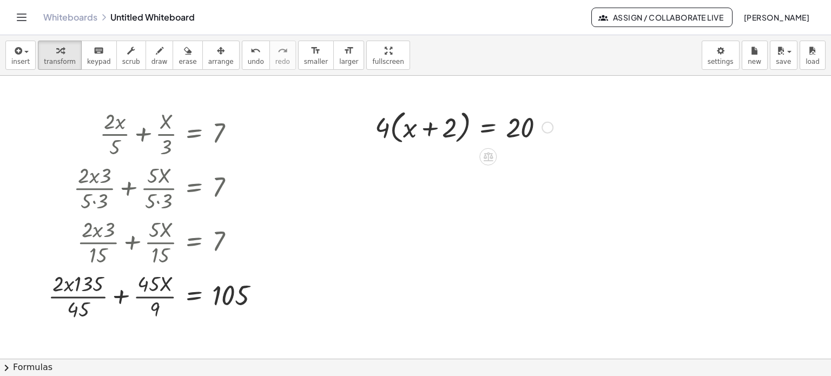
click at [394, 123] on div at bounding box center [463, 126] width 189 height 41
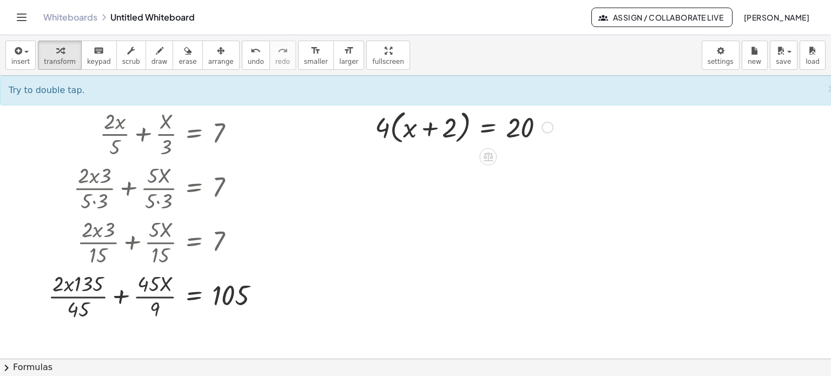
click at [394, 123] on div at bounding box center [463, 126] width 189 height 41
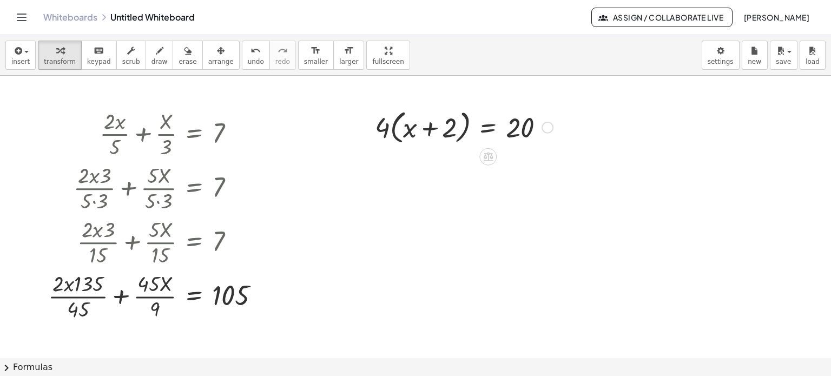
click at [394, 123] on div at bounding box center [463, 126] width 189 height 41
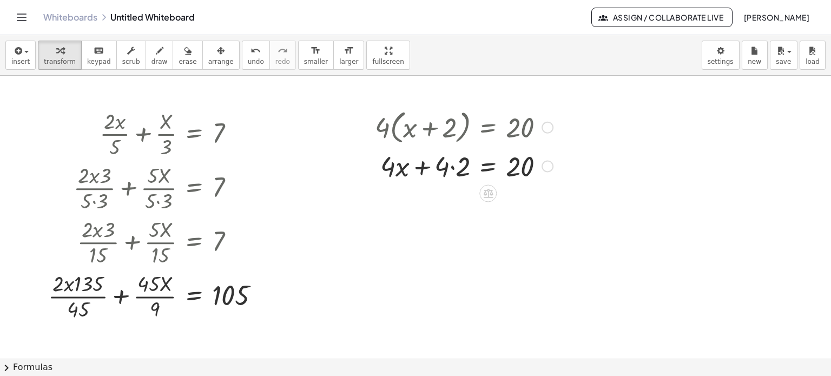
click at [454, 168] on div at bounding box center [463, 165] width 189 height 37
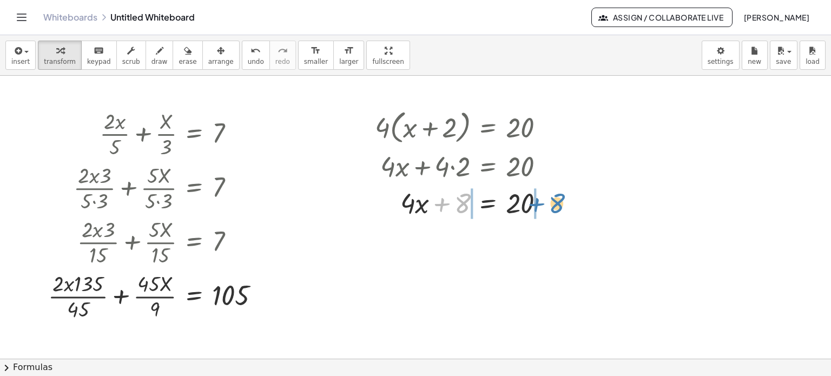
drag, startPoint x: 461, startPoint y: 204, endPoint x: 558, endPoint y: 198, distance: 97.0
click at [558, 198] on div at bounding box center [463, 201] width 189 height 37
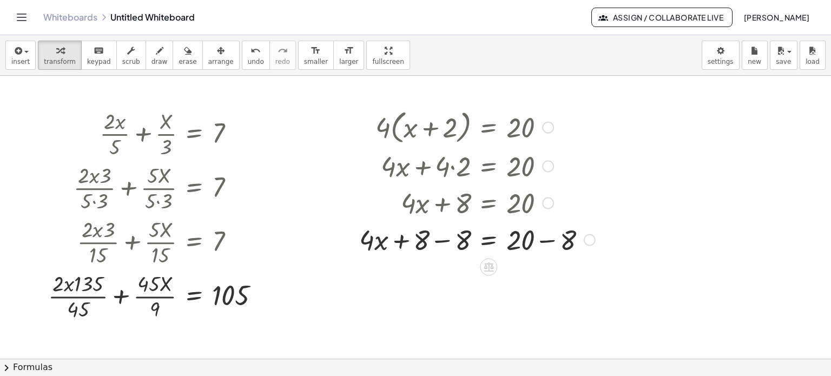
click at [445, 243] on div at bounding box center [477, 238] width 247 height 37
click at [550, 242] on div at bounding box center [477, 239] width 247 height 37
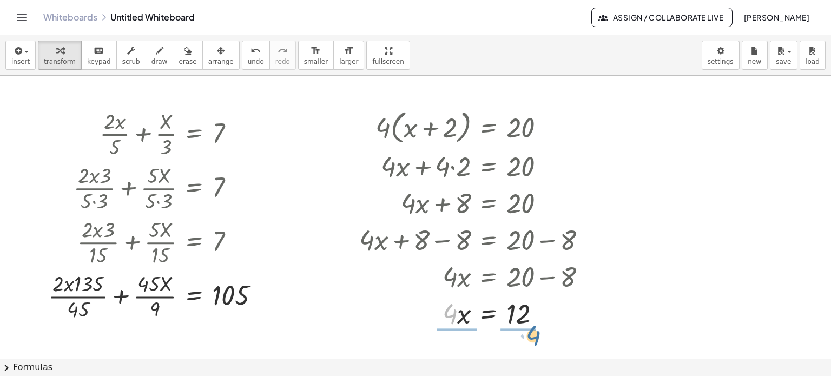
drag, startPoint x: 447, startPoint y: 316, endPoint x: 531, endPoint y: 338, distance: 86.7
click at [515, 313] on div at bounding box center [477, 312] width 247 height 54
click at [14, 54] on icon "button" at bounding box center [17, 50] width 10 height 13
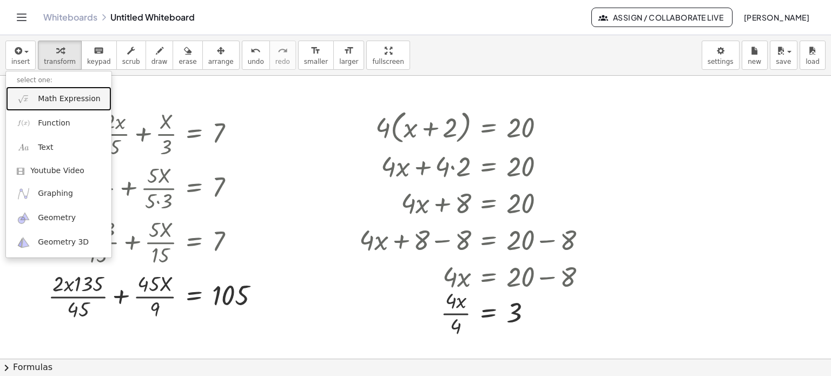
click at [43, 100] on span "Math Expression" at bounding box center [69, 99] width 62 height 11
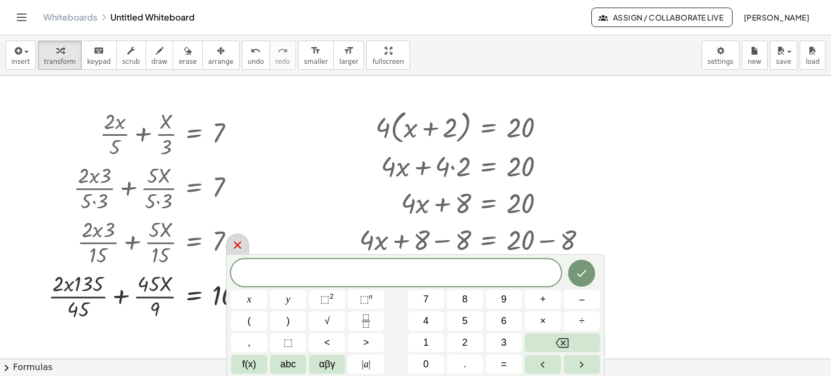
click at [239, 248] on icon at bounding box center [238, 245] width 8 height 8
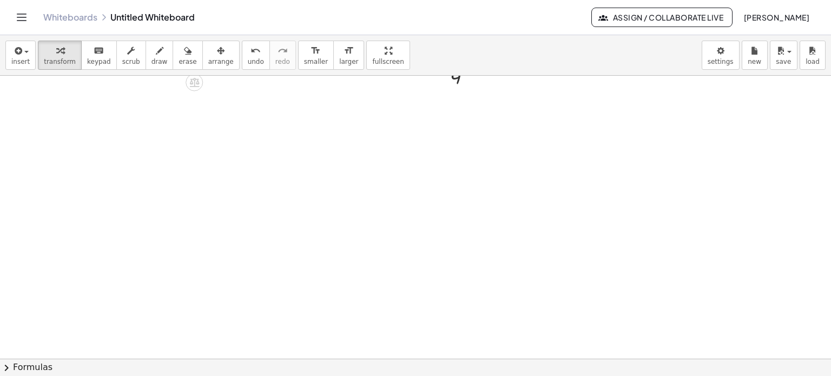
scroll to position [1127, 0]
click at [28, 59] on button "insert" at bounding box center [20, 55] width 30 height 29
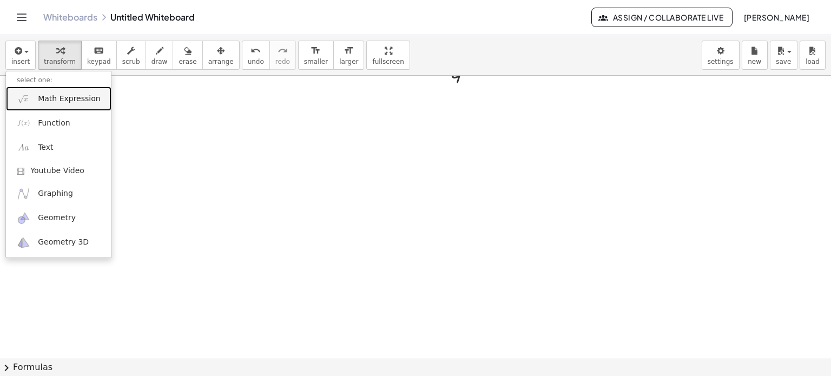
click at [54, 101] on span "Math Expression" at bounding box center [69, 99] width 62 height 11
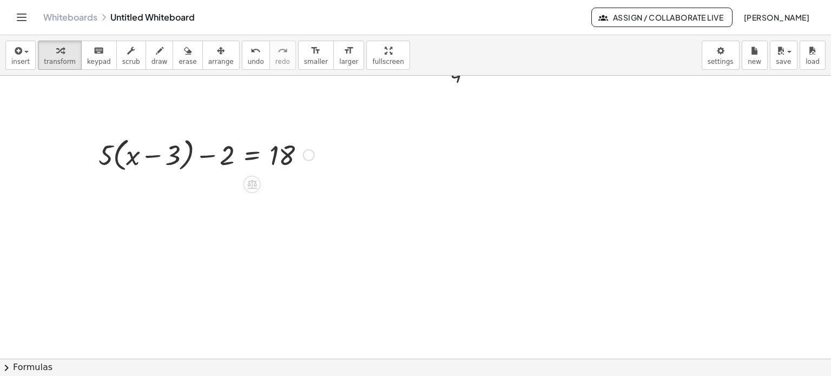
click at [114, 162] on div at bounding box center [206, 154] width 227 height 41
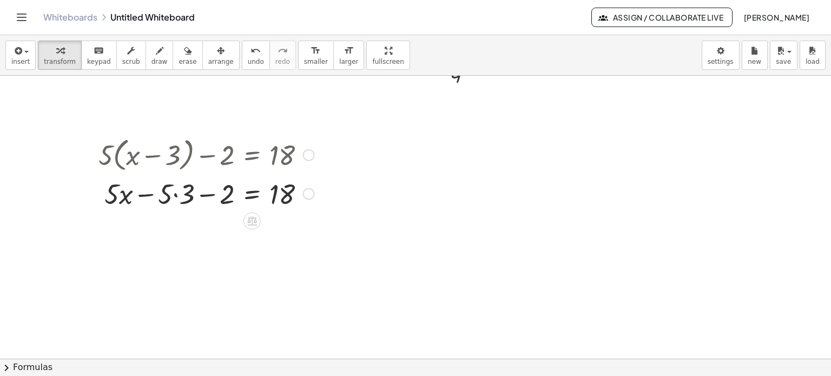
click at [174, 198] on div at bounding box center [206, 192] width 227 height 37
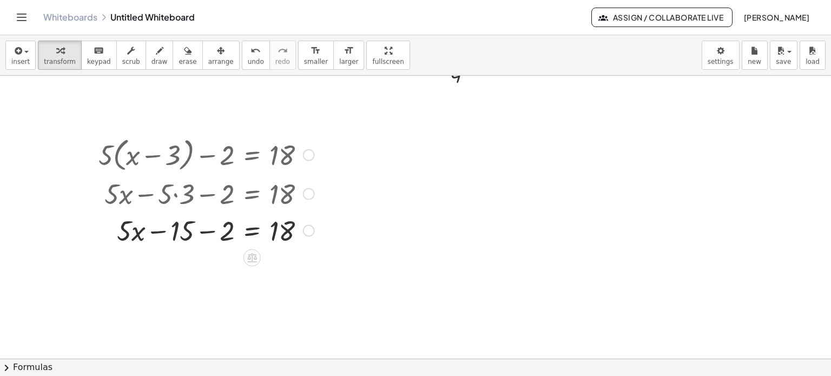
click at [207, 235] on div at bounding box center [206, 229] width 227 height 37
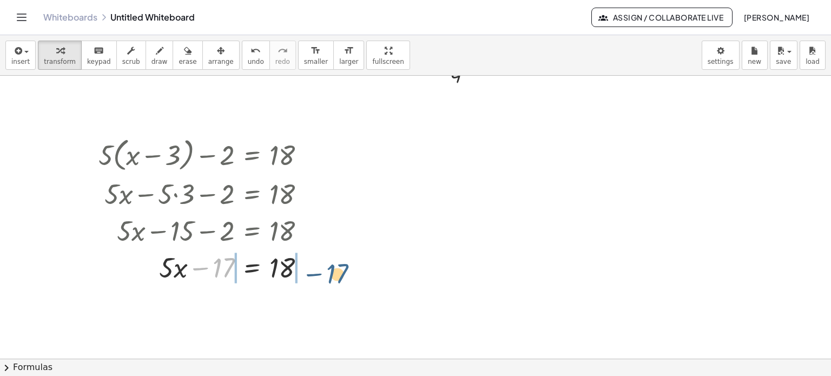
drag, startPoint x: 219, startPoint y: 266, endPoint x: 333, endPoint y: 272, distance: 114.8
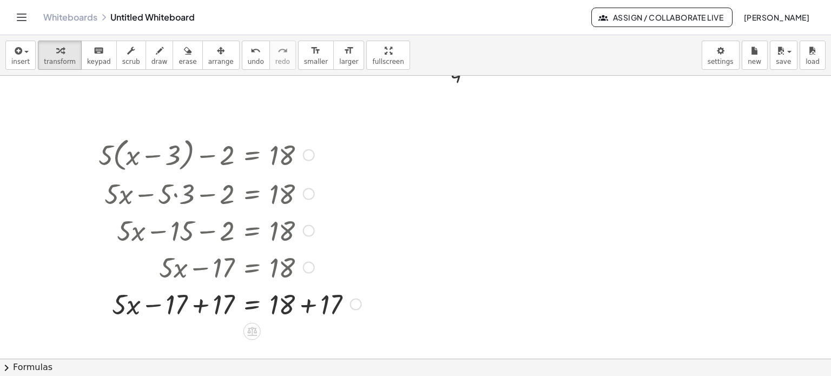
click at [306, 302] on div at bounding box center [230, 302] width 274 height 37
click at [203, 303] on div at bounding box center [208, 302] width 231 height 37
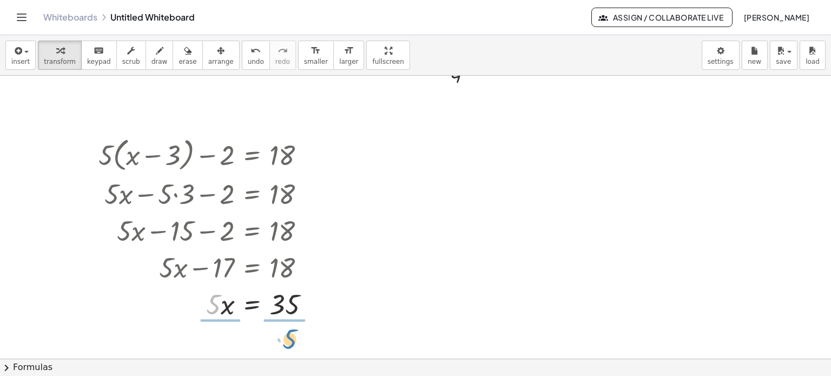
drag, startPoint x: 211, startPoint y: 305, endPoint x: 288, endPoint y: 339, distance: 83.5
click at [285, 301] on div at bounding box center [209, 303] width 232 height 54
click at [15, 62] on span "insert" at bounding box center [20, 62] width 18 height 8
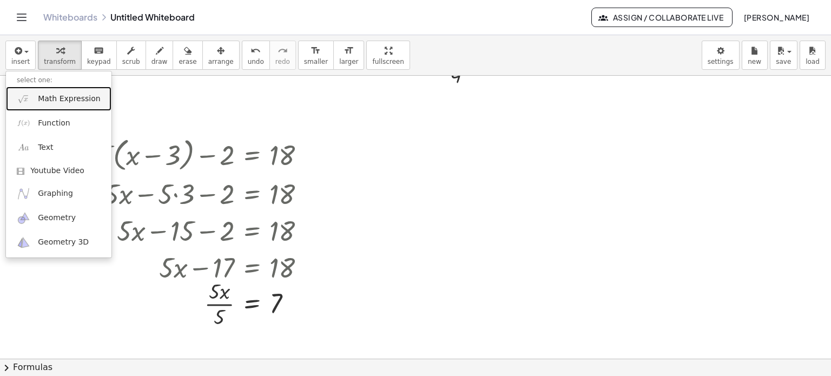
click at [43, 98] on span "Math Expression" at bounding box center [69, 99] width 62 height 11
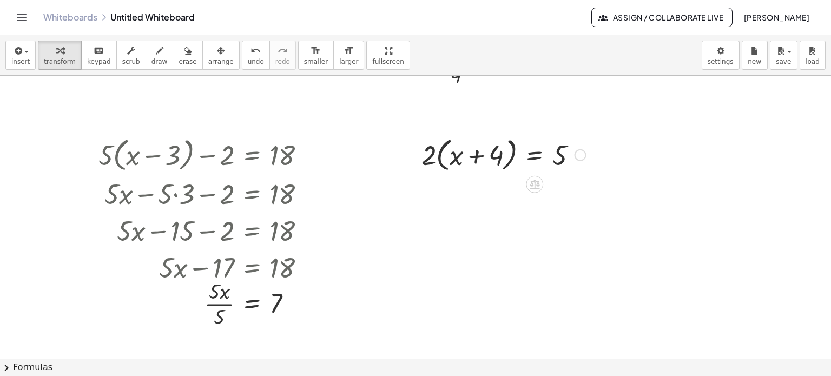
click at [439, 164] on div at bounding box center [503, 154] width 175 height 41
click at [499, 195] on div at bounding box center [503, 192] width 175 height 37
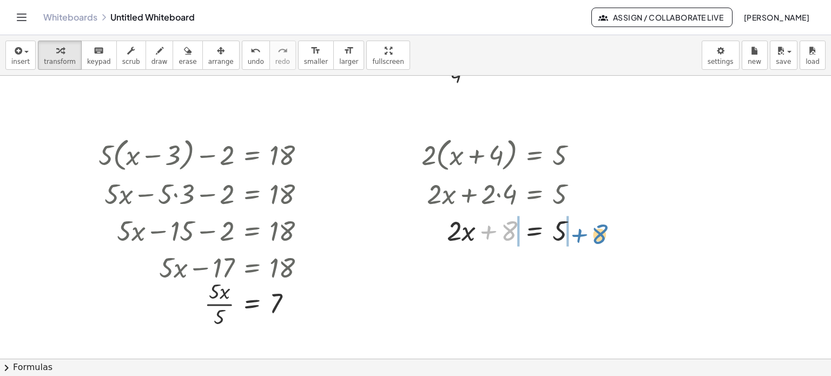
drag, startPoint x: 511, startPoint y: 231, endPoint x: 606, endPoint y: 234, distance: 94.7
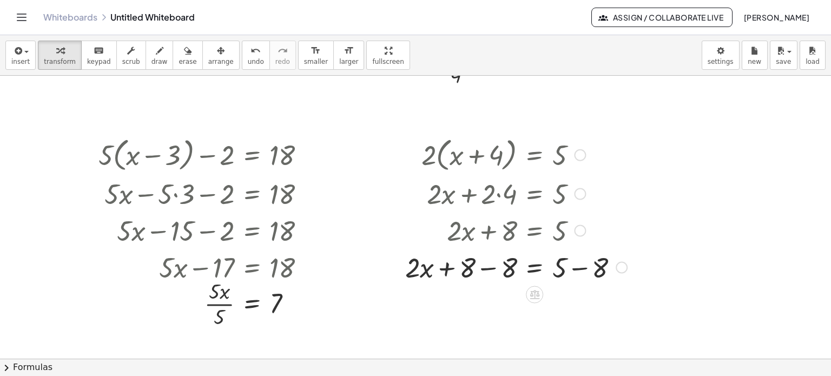
click at [483, 270] on div at bounding box center [516, 266] width 233 height 37
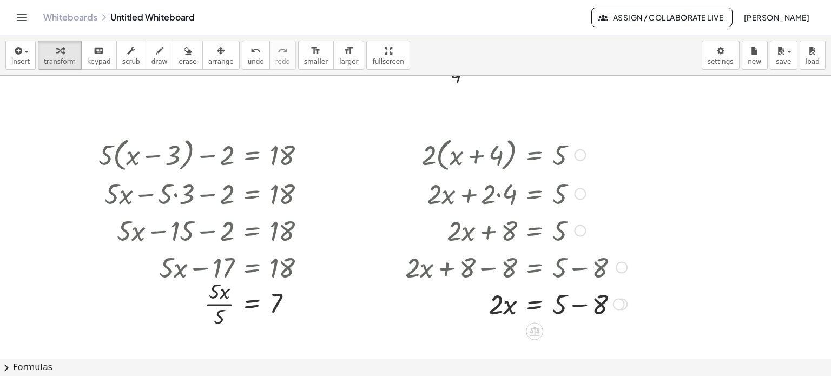
click at [572, 306] on div at bounding box center [516, 302] width 233 height 37
drag, startPoint x: 495, startPoint y: 307, endPoint x: 570, endPoint y: 328, distance: 78.2
click at [571, 304] on div at bounding box center [516, 303] width 233 height 54
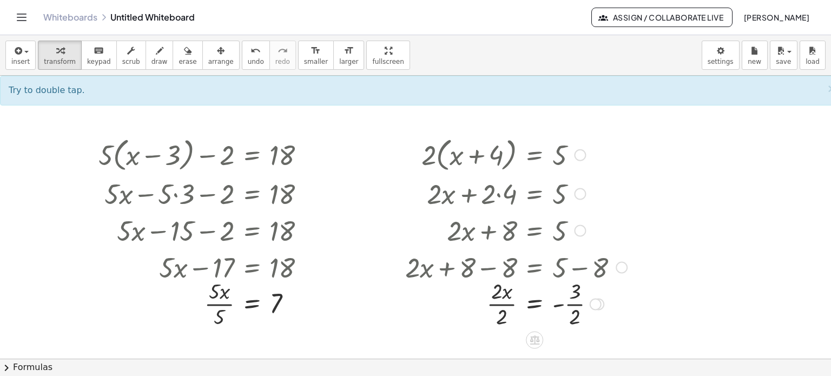
click at [493, 300] on div at bounding box center [516, 303] width 233 height 54
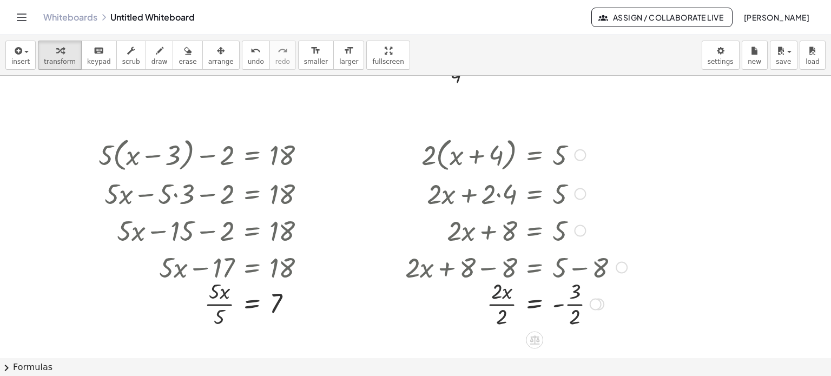
click at [493, 300] on div at bounding box center [516, 303] width 233 height 54
click at [498, 302] on div at bounding box center [516, 303] width 233 height 54
click at [577, 298] on div at bounding box center [516, 303] width 233 height 54
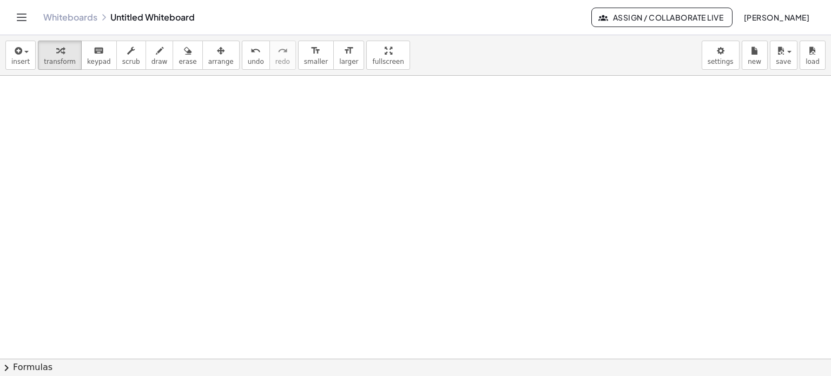
scroll to position [1399, 0]
click at [19, 59] on span "insert" at bounding box center [20, 62] width 18 height 8
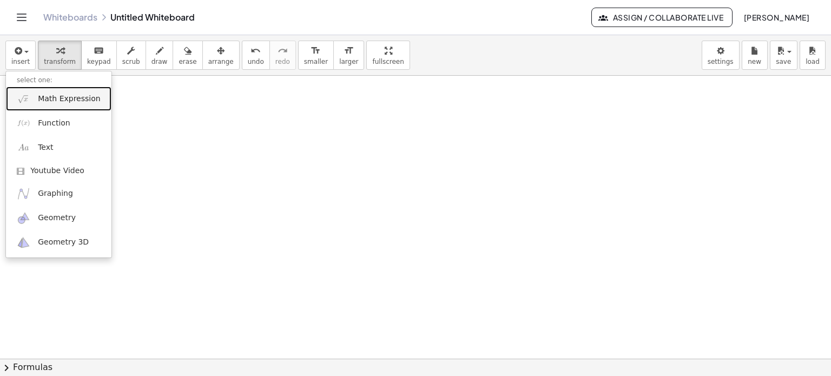
click at [39, 97] on span "Math Expression" at bounding box center [69, 99] width 62 height 11
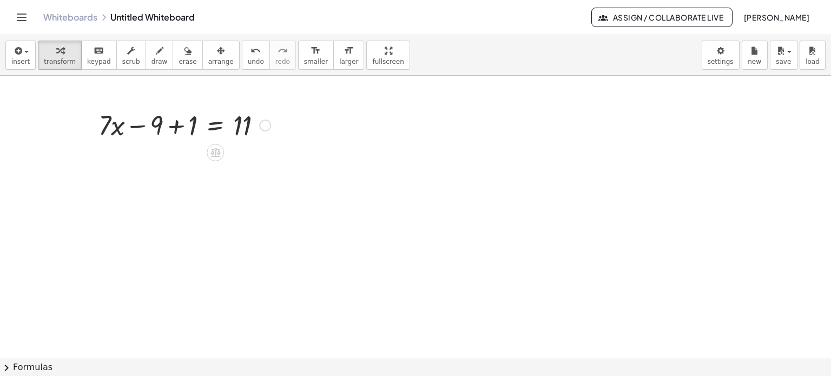
click at [171, 129] on div at bounding box center [184, 124] width 183 height 37
drag, startPoint x: 188, startPoint y: 161, endPoint x: 290, endPoint y: 170, distance: 102.1
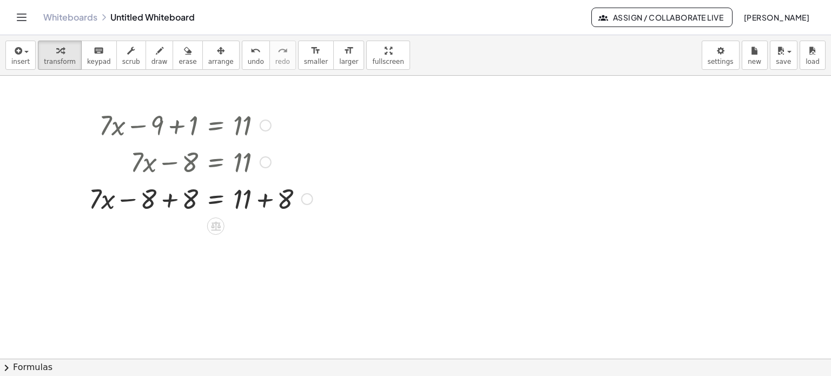
click at [169, 208] on div at bounding box center [200, 198] width 235 height 37
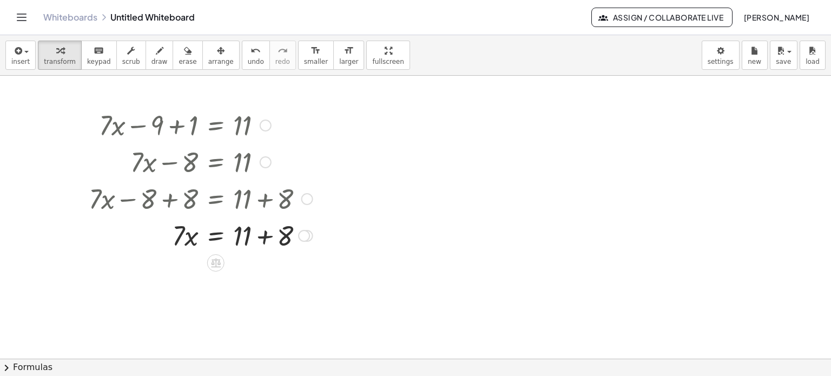
click at [264, 201] on div at bounding box center [200, 198] width 235 height 37
click at [264, 235] on div at bounding box center [200, 234] width 235 height 37
drag, startPoint x: 176, startPoint y: 272, endPoint x: 256, endPoint y: 300, distance: 85.4
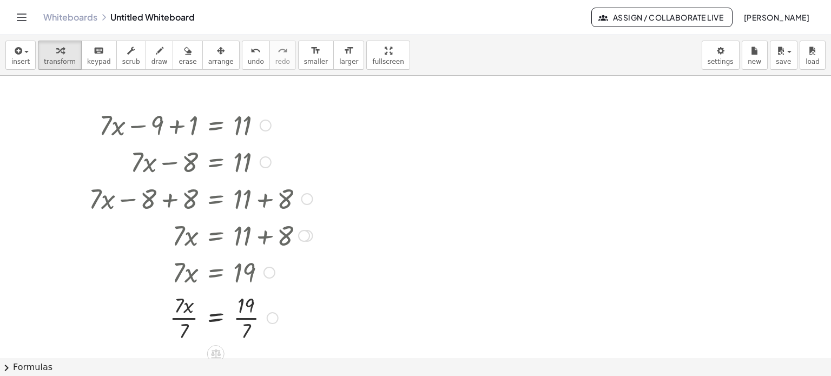
click at [182, 315] on div at bounding box center [200, 317] width 235 height 54
click at [260, 127] on div at bounding box center [266, 126] width 12 height 12
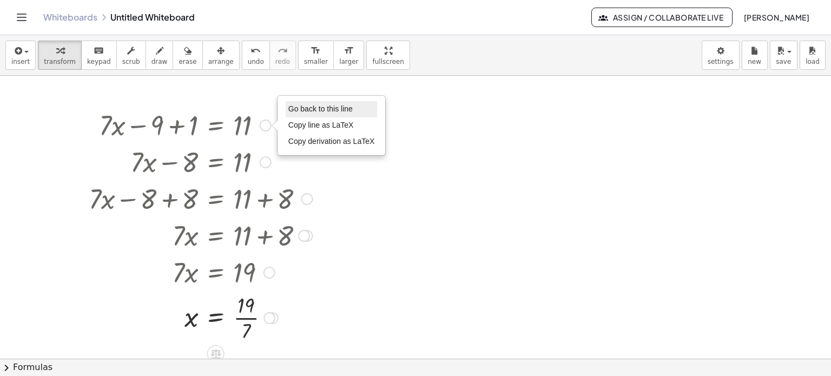
click at [299, 103] on li "Go back to this line" at bounding box center [332, 109] width 92 height 16
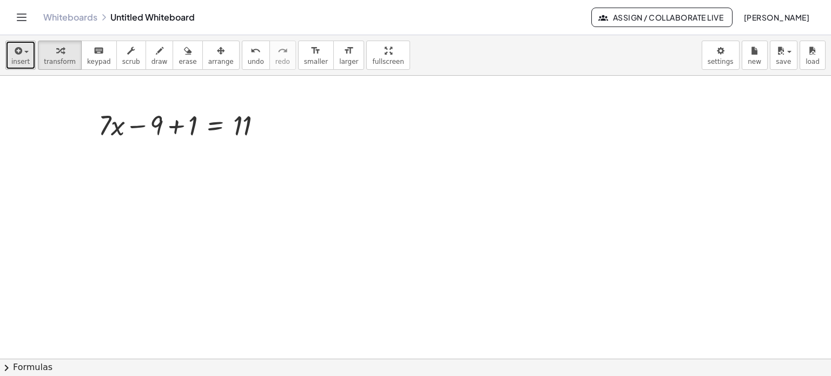
click at [15, 47] on icon "button" at bounding box center [17, 50] width 10 height 13
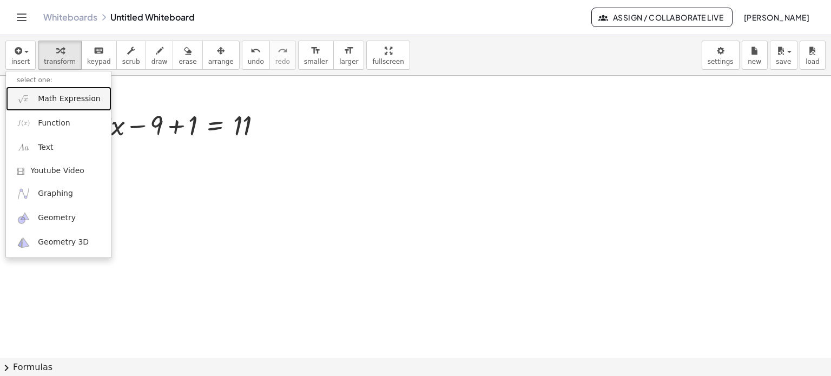
click at [30, 101] on link "Math Expression" at bounding box center [58, 99] width 105 height 24
